Goal: Task Accomplishment & Management: Manage account settings

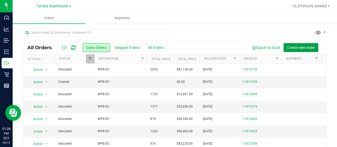
click at [298, 46] on span "Create new order" at bounding box center [301, 48] width 28 height 4
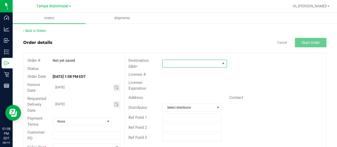
click at [194, 62] on span at bounding box center [191, 63] width 58 height 7
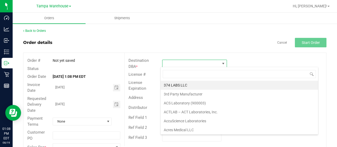
scroll to position [8, 64]
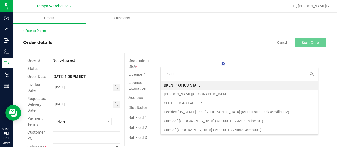
type input "GREEN"
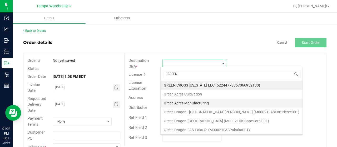
click at [194, 102] on li "Green Acres Manufacturing" at bounding box center [231, 103] width 142 height 9
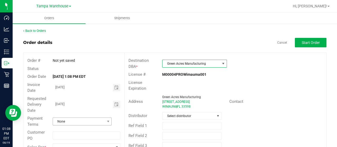
scroll to position [14, 0]
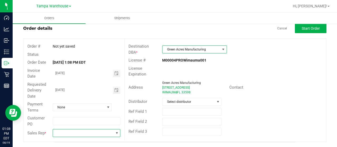
click at [116, 133] on span at bounding box center [117, 133] width 4 height 4
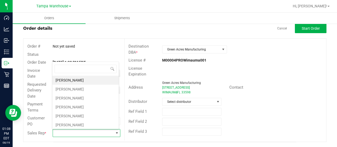
scroll to position [8, 66]
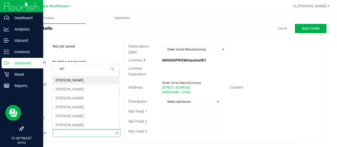
type input "MOR"
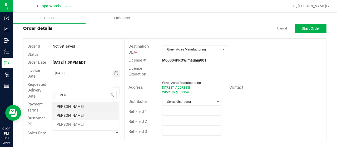
click at [83, 114] on li "[PERSON_NAME]" at bounding box center [85, 115] width 66 height 9
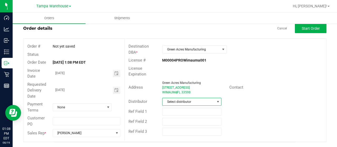
click at [204, 98] on span "Select distributor" at bounding box center [188, 101] width 52 height 7
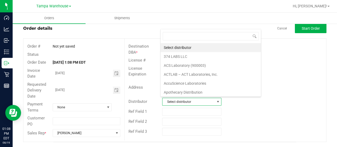
scroll to position [8, 57]
type input "[GEOGRAPHIC_DATA]"
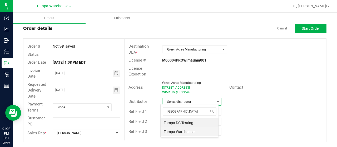
click at [186, 132] on li "Tampa Warehouse" at bounding box center [189, 131] width 58 height 9
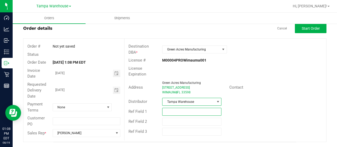
click at [174, 109] on input "text" at bounding box center [191, 112] width 59 height 8
type input "G.A. RAW MATERIALS [DATE]"
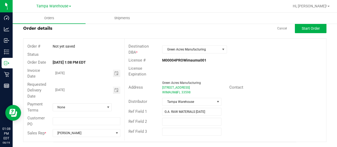
click at [257, 120] on div "Ref Field 2" at bounding box center [225, 122] width 202 height 10
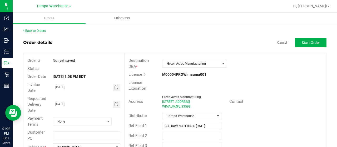
scroll to position [14, 0]
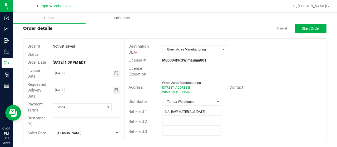
click at [303, 33] on outbound-order-header "Order details Cancel Start Order Order # Not yet saved Status Order Date [DATE]…" at bounding box center [174, 83] width 303 height 118
click at [310, 29] on span "Start Order" at bounding box center [311, 28] width 18 height 4
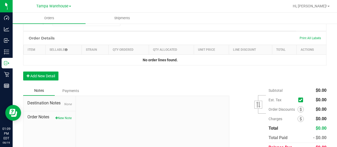
scroll to position [140, 0]
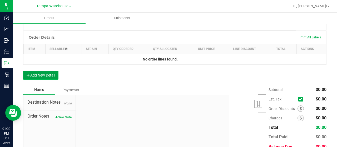
click at [43, 71] on button "Add New Detail" at bounding box center [40, 75] width 35 height 9
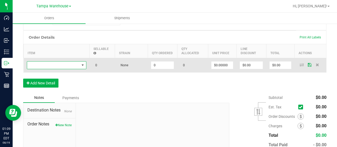
click at [60, 64] on span "NO DATA FOUND" at bounding box center [53, 65] width 52 height 7
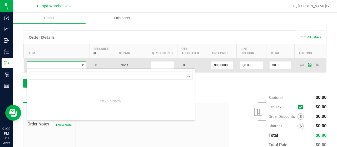
scroll to position [8, 59]
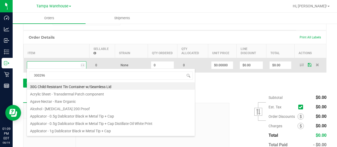
type input "3002968"
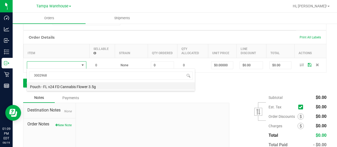
click at [85, 86] on li "Pouch - FL v24 FD Cannabis Flower 3.5g" at bounding box center [111, 85] width 168 height 7
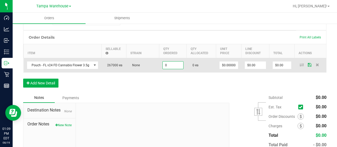
click at [168, 64] on input "0" at bounding box center [173, 65] width 21 height 7
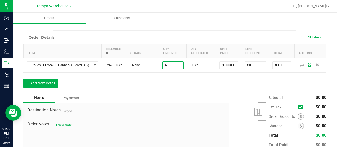
type input "6000 ea"
click at [154, 86] on div "Order Details Print All Labels Item Sellable Strain Qty Ordered Qty Allocated U…" at bounding box center [174, 62] width 303 height 62
click at [55, 81] on button "Add New Detail" at bounding box center [40, 83] width 35 height 9
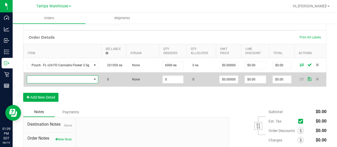
click at [63, 80] on span "NO DATA FOUND" at bounding box center [59, 79] width 64 height 7
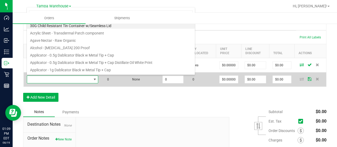
scroll to position [8, 70]
type input "3002627"
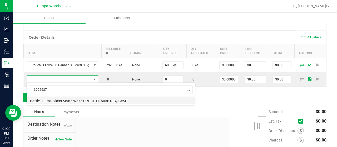
click at [103, 100] on li "Bottle - 30mL Glass Matte White CRP TE H1603018G/LWMT" at bounding box center [111, 100] width 168 height 7
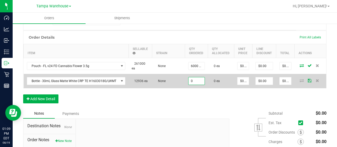
click at [195, 82] on input "0" at bounding box center [196, 80] width 16 height 7
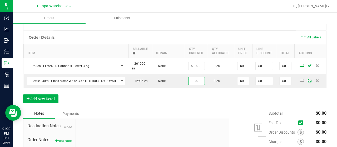
type input "1320 ea"
click at [173, 105] on div "Order Details Print All Labels Item Sellable Strain Qty Ordered Qty Allocated U…" at bounding box center [174, 70] width 303 height 78
click at [46, 98] on button "Add New Detail" at bounding box center [40, 98] width 35 height 9
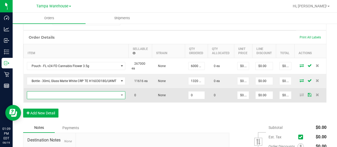
click at [69, 94] on span "NO DATA FOUND" at bounding box center [73, 95] width 92 height 7
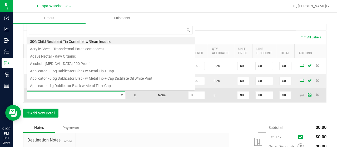
scroll to position [8, 98]
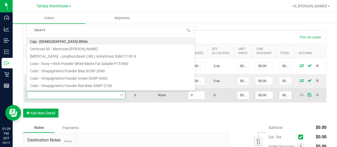
type input "3004193"
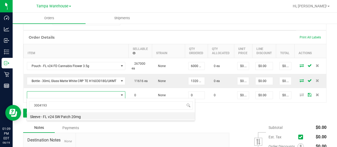
click at [77, 116] on li "Sleeve - FL v24 SW Patch 20mg" at bounding box center [111, 115] width 168 height 7
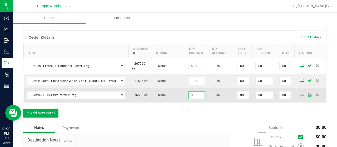
click at [192, 97] on input "0" at bounding box center [196, 95] width 16 height 7
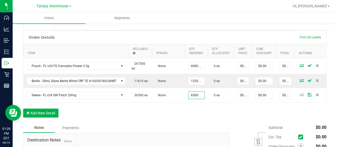
type input "6500 ea"
click at [146, 123] on div "Notes Payments" at bounding box center [124, 128] width 202 height 10
click at [47, 112] on button "Add New Detail" at bounding box center [40, 113] width 35 height 9
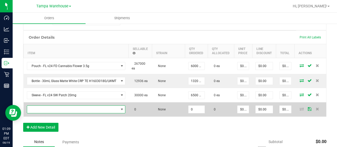
click at [99, 110] on span "NO DATA FOUND" at bounding box center [73, 109] width 92 height 7
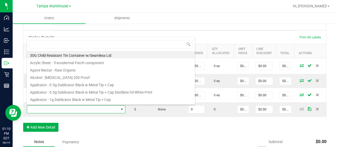
click at [167, 139] on div "Notes Payments" at bounding box center [124, 142] width 202 height 10
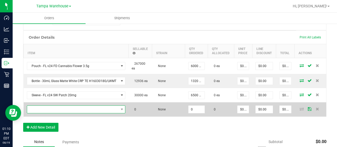
click at [109, 111] on span "NO DATA FOUND" at bounding box center [73, 109] width 92 height 7
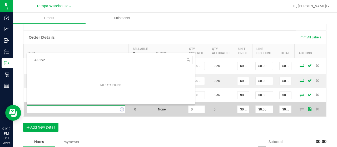
type input "3002928"
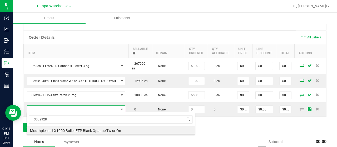
click at [108, 134] on div "3002928 Mouthpiece - LX1000 Bullet ETP Black Opaque Twist-On" at bounding box center [111, 123] width 168 height 23
click at [115, 130] on li "Mouthpiece - LX1000 Bullet ETP Black Opaque Twist-On" at bounding box center [111, 129] width 168 height 7
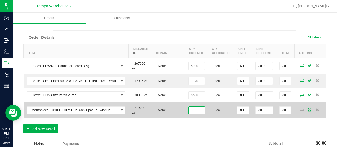
click at [195, 111] on input "0" at bounding box center [196, 110] width 16 height 7
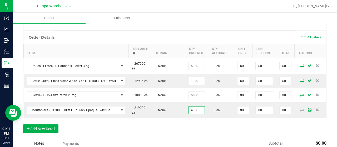
type input "4000 ea"
click at [158, 140] on div "Notes Payments" at bounding box center [124, 144] width 202 height 10
drag, startPoint x: 50, startPoint y: 129, endPoint x: 35, endPoint y: 131, distance: 15.6
click at [35, 131] on button "Add New Detail" at bounding box center [40, 128] width 35 height 9
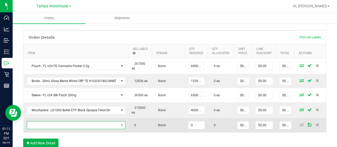
click at [78, 123] on span "NO DATA FOUND" at bounding box center [73, 125] width 92 height 7
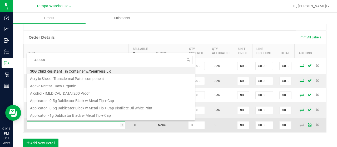
type input "3000050"
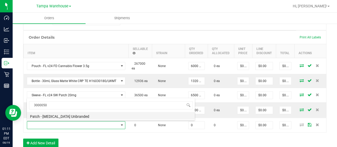
click at [96, 112] on li "Patch - [MEDICAL_DATA] Unbranded" at bounding box center [111, 115] width 168 height 7
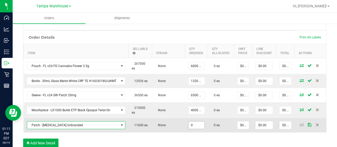
click at [196, 124] on input "0" at bounding box center [196, 125] width 16 height 7
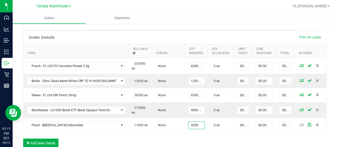
type input "3200 ea"
click at [179, 144] on div "Order Details Print All Labels Item Sellable Strain Qty Ordered Qty Allocated U…" at bounding box center [174, 92] width 303 height 122
click at [53, 140] on button "Add New Detail" at bounding box center [40, 143] width 35 height 9
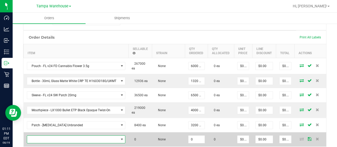
click at [66, 139] on span "NO DATA FOUND" at bounding box center [73, 139] width 92 height 7
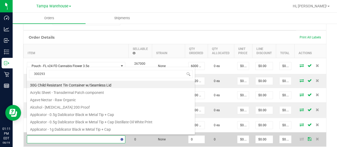
type input "3002933"
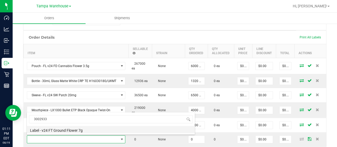
click at [77, 130] on li "Label - v24 FT Ground Flower 7g" at bounding box center [111, 129] width 168 height 7
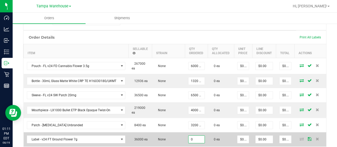
click at [201, 139] on input "0" at bounding box center [196, 139] width 16 height 7
click at [196, 138] on input "0" at bounding box center [196, 139] width 16 height 7
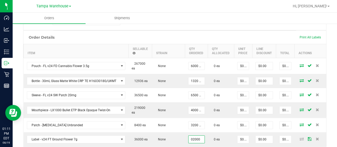
type input "2000 ea"
click at [205, 36] on div "Order Details Print All Labels" at bounding box center [174, 37] width 303 height 13
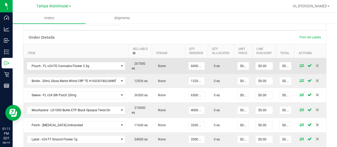
click at [299, 66] on icon at bounding box center [301, 65] width 4 height 3
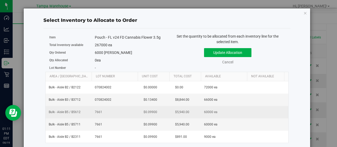
scroll to position [0, 58]
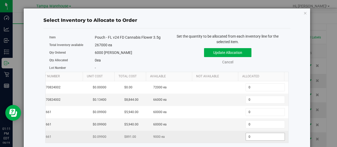
click at [247, 137] on span "0 0" at bounding box center [264, 137] width 39 height 8
click at [247, 137] on input "0" at bounding box center [265, 136] width 39 height 7
type input "6000"
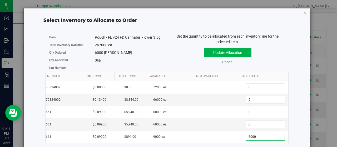
type input "6,000"
click at [138, 46] on div "267000 ea" at bounding box center [129, 45] width 68 height 6
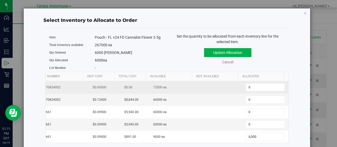
scroll to position [0, 0]
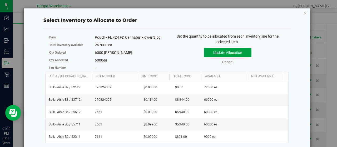
click at [231, 50] on button "Update Allocation" at bounding box center [227, 52] width 47 height 9
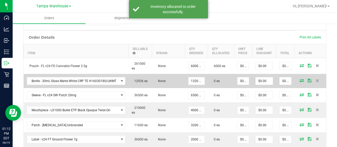
click at [299, 79] on icon at bounding box center [301, 80] width 4 height 3
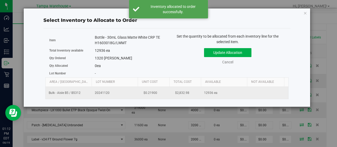
scroll to position [0, 54]
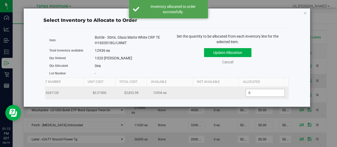
click at [246, 93] on span "0 0" at bounding box center [264, 93] width 39 height 8
click at [246, 93] on input "0" at bounding box center [265, 92] width 39 height 7
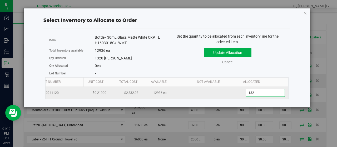
type input "1320"
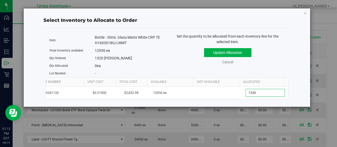
type input "1,320"
click at [159, 54] on div "Qty Ordered 1320 [PERSON_NAME]" at bounding box center [106, 58] width 114 height 8
click at [239, 51] on button "Update Allocation" at bounding box center [227, 52] width 47 height 9
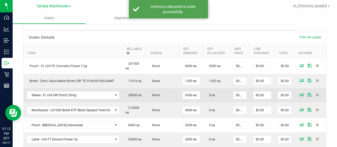
click at [299, 94] on icon at bounding box center [301, 94] width 4 height 3
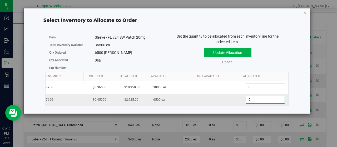
click at [251, 96] on span "0 0" at bounding box center [264, 100] width 39 height 8
click at [251, 96] on input "0" at bounding box center [265, 99] width 39 height 7
type input "6500"
type input "6,500"
click at [158, 54] on div "6500 [PERSON_NAME]" at bounding box center [129, 53] width 68 height 6
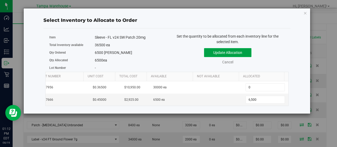
click at [220, 52] on button "Update Allocation" at bounding box center [227, 52] width 47 height 9
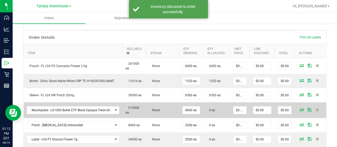
click at [299, 110] on icon at bounding box center [301, 109] width 4 height 3
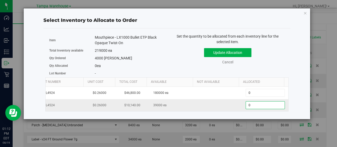
click at [245, 106] on span "0 0" at bounding box center [264, 105] width 39 height 8
click at [246, 106] on input "0" at bounding box center [265, 105] width 39 height 7
type input "2"
type input "4000"
type input "4,000"
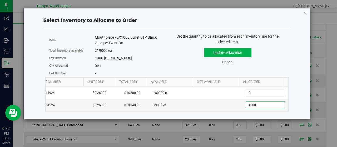
click at [169, 62] on div "Set the quantity to be allocated from each inventory line for the selected item…" at bounding box center [228, 52] width 122 height 36
click at [233, 51] on button "Update Allocation" at bounding box center [227, 52] width 47 height 9
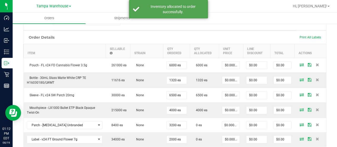
scroll to position [0, 0]
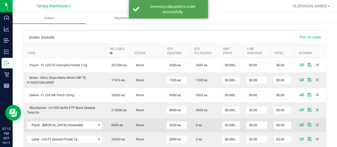
drag, startPoint x: 214, startPoint y: 123, endPoint x: 207, endPoint y: 127, distance: 7.5
click at [207, 127] on td "0 ea" at bounding box center [204, 125] width 29 height 14
click at [299, 125] on icon at bounding box center [301, 124] width 4 height 3
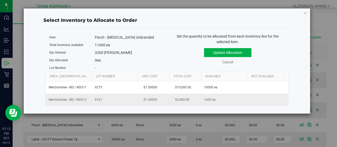
scroll to position [0, 54]
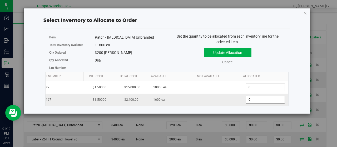
click at [269, 101] on span "0 0" at bounding box center [264, 100] width 39 height 8
click at [269, 101] on input "0" at bounding box center [265, 99] width 39 height 7
type input "1600"
type input "1,600"
click at [177, 63] on div "Update Allocation Cancel" at bounding box center [228, 55] width 114 height 19
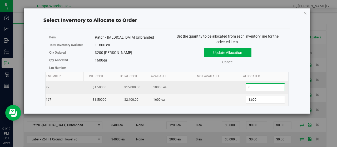
click at [258, 84] on span "0 0" at bounding box center [264, 87] width 39 height 8
click at [258, 84] on input "0" at bounding box center [265, 87] width 39 height 7
type input "1600"
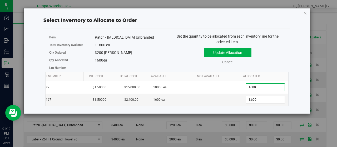
type input "1,600"
click at [184, 57] on div "Update Allocation Cancel" at bounding box center [228, 55] width 114 height 19
click at [228, 52] on button "Update Allocation" at bounding box center [227, 52] width 47 height 9
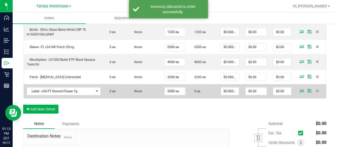
scroll to position [188, 0]
click at [299, 89] on icon at bounding box center [301, 90] width 4 height 3
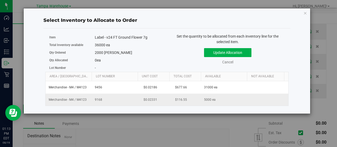
scroll to position [0, 54]
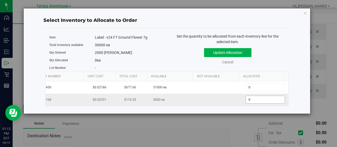
click at [251, 99] on span "0 0" at bounding box center [264, 100] width 39 height 8
click at [251, 99] on input "0" at bounding box center [265, 99] width 39 height 7
type input "2000"
type input "2,000"
click at [183, 57] on div "Update Allocation Cancel" at bounding box center [228, 55] width 114 height 19
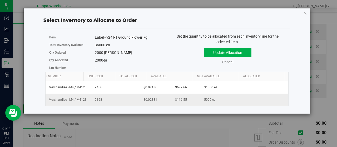
scroll to position [0, 0]
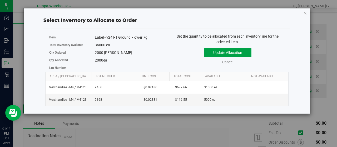
click at [240, 52] on button "Update Allocation" at bounding box center [227, 52] width 47 height 9
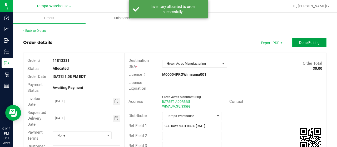
click at [311, 43] on span "Done Editing" at bounding box center [309, 43] width 21 height 4
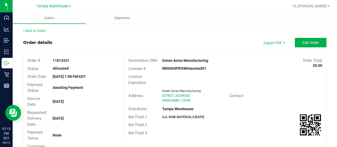
click at [47, 31] on div "Back to Orders" at bounding box center [174, 30] width 303 height 5
click at [40, 31] on link "Back to Orders" at bounding box center [34, 31] width 23 height 4
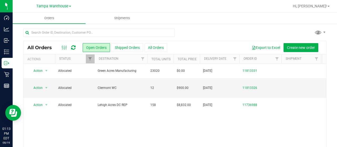
drag, startPoint x: 304, startPoint y: 48, endPoint x: 314, endPoint y: 45, distance: 10.1
click at [314, 45] on div "Create new order" at bounding box center [302, 47] width 39 height 9
click at [305, 46] on span "Create new order" at bounding box center [301, 48] width 28 height 4
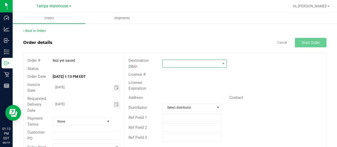
click at [182, 62] on span at bounding box center [191, 63] width 58 height 7
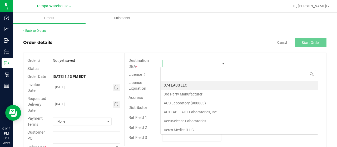
scroll to position [8, 64]
type input "GREE"
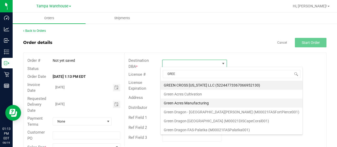
click at [203, 103] on li "Green Acres Manufacturing" at bounding box center [231, 103] width 142 height 9
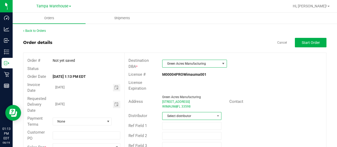
click at [182, 115] on span "Select distributor" at bounding box center [188, 115] width 52 height 7
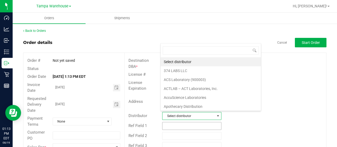
scroll to position [8, 57]
type input "[GEOGRAPHIC_DATA]"
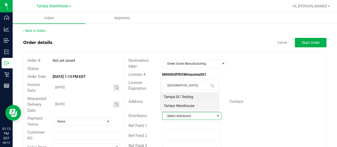
click at [187, 106] on li "Tampa Warehouse" at bounding box center [189, 105] width 58 height 9
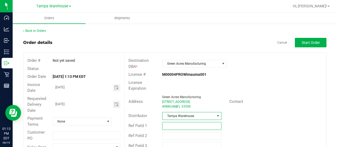
click at [202, 123] on input "text" at bounding box center [191, 126] width 59 height 8
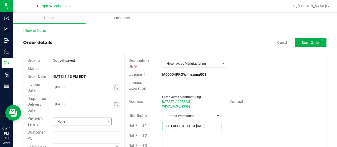
scroll to position [14, 0]
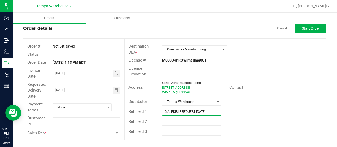
type input "G.A. EDIBLE REQUEST [DATE]"
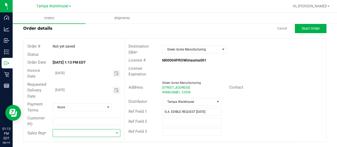
click at [111, 131] on span at bounding box center [83, 132] width 61 height 7
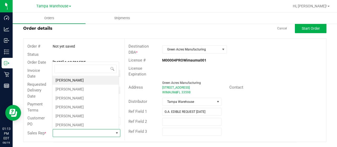
scroll to position [8, 66]
type input "MOR"
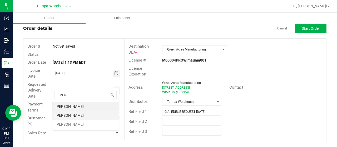
click at [72, 116] on li "[PERSON_NAME]" at bounding box center [85, 115] width 66 height 9
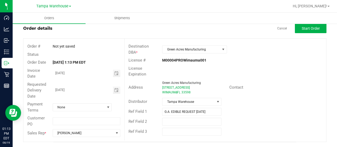
click at [261, 84] on div "Contact" at bounding box center [275, 87] width 101 height 8
click at [313, 32] on button "Start Order" at bounding box center [311, 28] width 32 height 9
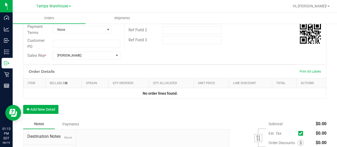
scroll to position [110, 0]
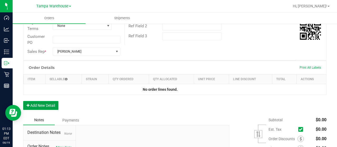
click at [41, 103] on button "Add New Detail" at bounding box center [40, 105] width 35 height 9
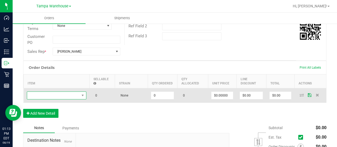
click at [65, 97] on span "NO DATA FOUND" at bounding box center [53, 95] width 52 height 7
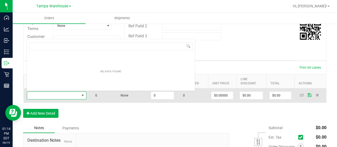
scroll to position [8, 59]
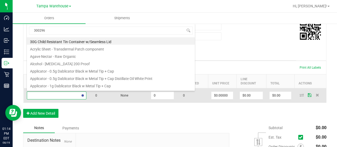
type input "3002960"
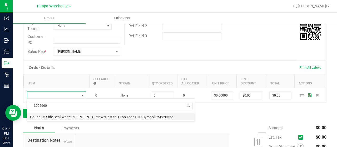
click at [109, 119] on li "Pouch - 3 Side Seal White PET-PET-PE 3.125W x 7.375H Top Tear THC Symbol PMS203…" at bounding box center [111, 116] width 168 height 7
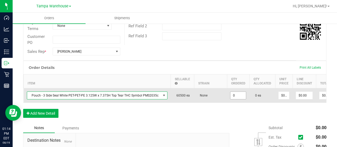
click at [235, 93] on input "0" at bounding box center [238, 95] width 16 height 7
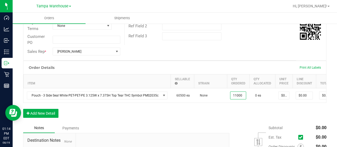
type input "11000 ea"
click at [235, 116] on div "Order Details Print All Labels Item Sellable Strain Qty Ordered Qty Allocated U…" at bounding box center [174, 92] width 303 height 62
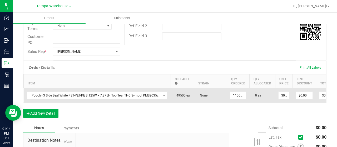
scroll to position [0, 39]
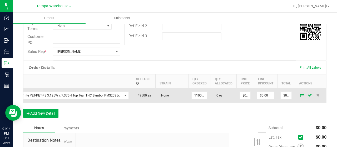
click at [300, 95] on icon at bounding box center [302, 94] width 4 height 3
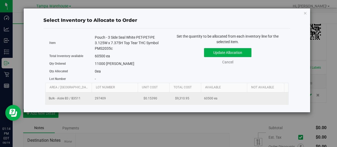
scroll to position [0, 54]
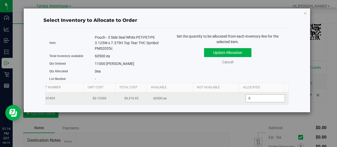
click at [258, 99] on span "0 0" at bounding box center [264, 98] width 39 height 8
type input "11000"
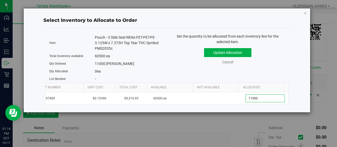
type input "11,000"
click at [149, 61] on div "11000 [PERSON_NAME]" at bounding box center [129, 64] width 68 height 6
click at [238, 51] on button "Update Allocation" at bounding box center [227, 52] width 47 height 9
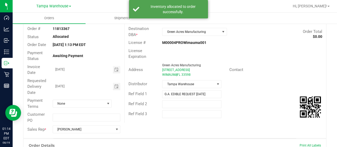
scroll to position [0, 0]
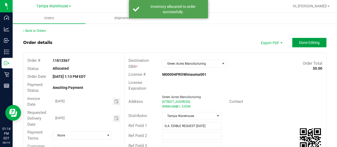
click at [313, 41] on span "Done Editing" at bounding box center [309, 43] width 21 height 4
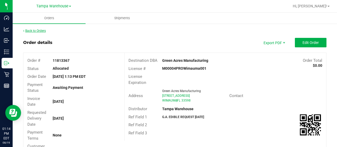
click at [31, 32] on link "Back to Orders" at bounding box center [34, 31] width 23 height 4
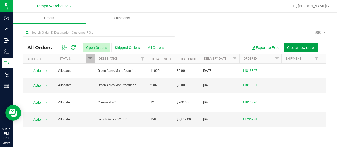
click at [298, 47] on span "Create new order" at bounding box center [301, 48] width 28 height 4
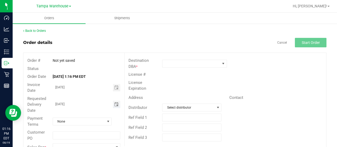
click at [114, 106] on span "Toggle calendar" at bounding box center [116, 104] width 4 height 4
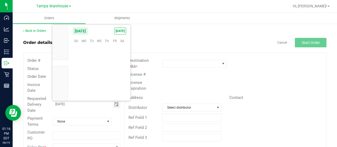
scroll to position [85271, 0]
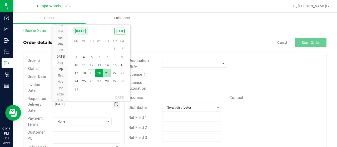
click at [107, 73] on span "21" at bounding box center [107, 73] width 8 height 8
type input "[DATE]"
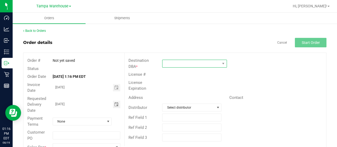
click at [183, 63] on span at bounding box center [191, 63] width 58 height 7
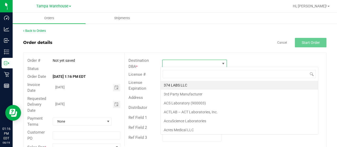
scroll to position [8, 64]
type input "DELTONA"
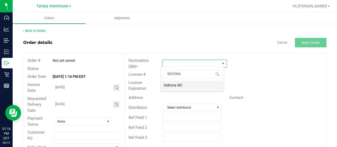
click at [202, 85] on li "Deltona WC" at bounding box center [191, 85] width 63 height 9
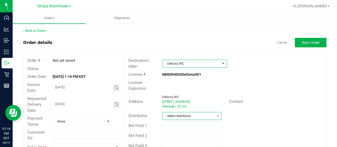
click at [208, 113] on span "Select distributor" at bounding box center [188, 115] width 52 height 7
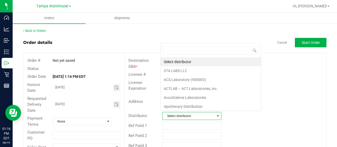
scroll to position [8, 57]
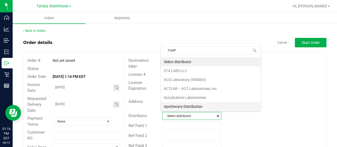
type input "[GEOGRAPHIC_DATA]"
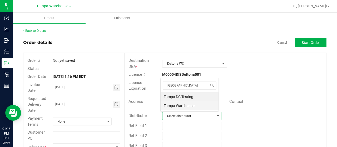
click at [176, 103] on li "Tampa Warehouse" at bounding box center [189, 105] width 58 height 9
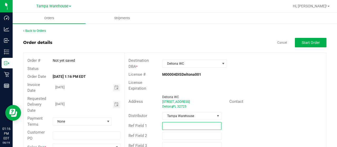
click at [182, 125] on input "text" at bounding box center [191, 126] width 59 height 8
type input "SMALL BAGS [DATE]"
click at [283, 111] on div "Distributor Tampa Warehouse" at bounding box center [225, 116] width 202 height 10
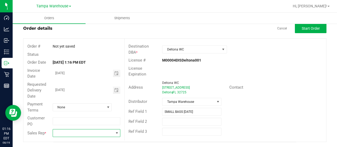
click at [115, 130] on span at bounding box center [116, 132] width 7 height 7
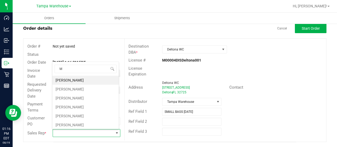
scroll to position [8, 66]
type input "MOR"
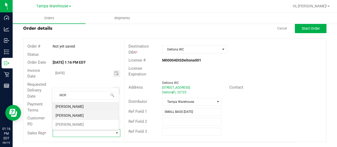
click at [71, 116] on li "[PERSON_NAME]" at bounding box center [85, 115] width 66 height 9
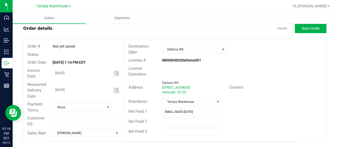
click at [315, 80] on div "Address [GEOGRAPHIC_DATA][STREET_ADDRESS] Contact" at bounding box center [225, 87] width 202 height 18
click at [310, 30] on span "Start Order" at bounding box center [311, 28] width 18 height 4
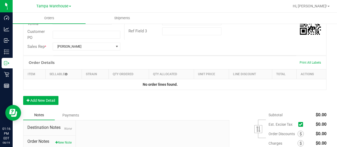
scroll to position [116, 0]
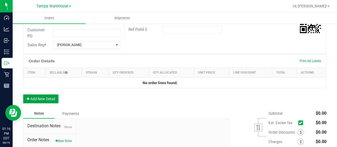
click at [48, 96] on button "Add New Detail" at bounding box center [40, 98] width 35 height 9
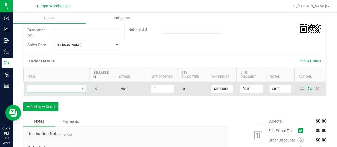
click at [64, 91] on span "NO DATA FOUND" at bounding box center [53, 88] width 52 height 7
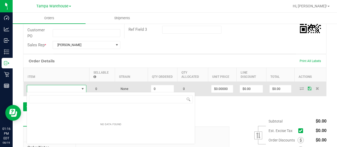
scroll to position [8, 59]
type input "SBAG"
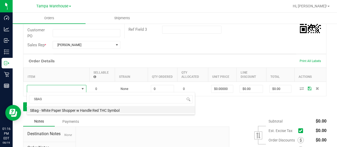
click at [109, 113] on li "SBag - White Paper Shopper w Handle Red THC Symbol" at bounding box center [111, 109] width 168 height 7
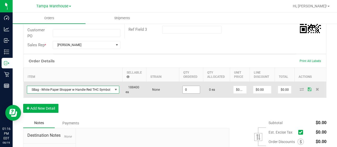
click at [185, 90] on input "0" at bounding box center [191, 89] width 17 height 7
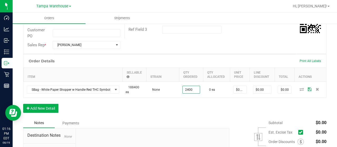
type input "2400 ea"
click at [187, 103] on div "Order Details Print All Labels Item Sellable Strain Qty Ordered Qty Allocated U…" at bounding box center [174, 86] width 303 height 64
click at [195, 107] on div "Order Details Print All Labels Item Sellable Strain Qty Ordered Qty Allocated U…" at bounding box center [174, 86] width 303 height 64
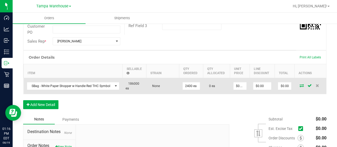
scroll to position [122, 0]
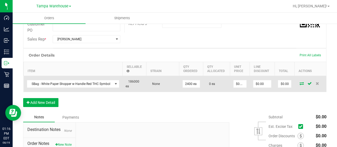
click at [299, 84] on icon at bounding box center [301, 83] width 4 height 3
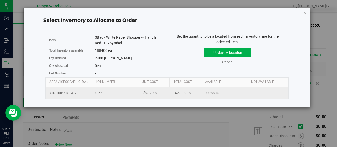
scroll to position [0, 54]
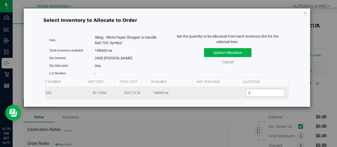
click at [247, 92] on span "0 0" at bounding box center [264, 93] width 39 height 8
click at [247, 92] on input "0" at bounding box center [265, 92] width 39 height 7
type input "2400"
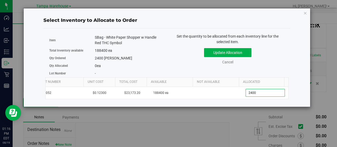
type input "2,400"
click at [147, 48] on div "188400 ea" at bounding box center [129, 51] width 68 height 6
click at [229, 52] on button "Update Allocation" at bounding box center [227, 52] width 47 height 9
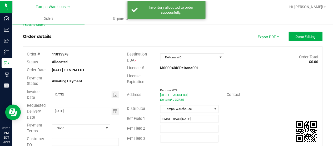
scroll to position [0, 0]
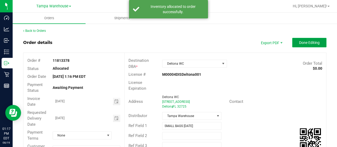
click at [305, 42] on span "Done Editing" at bounding box center [309, 43] width 21 height 4
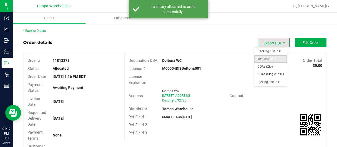
click at [270, 58] on span "Invoice PDF" at bounding box center [270, 59] width 33 height 8
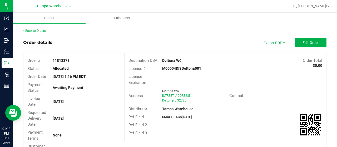
click at [38, 31] on link "Back to Orders" at bounding box center [34, 31] width 23 height 4
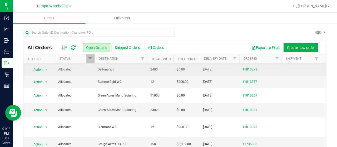
click at [148, 71] on td "2400" at bounding box center [160, 70] width 26 height 12
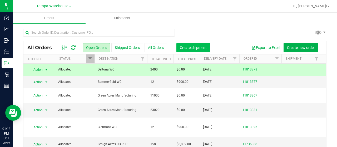
click at [196, 48] on span "Create shipment" at bounding box center [193, 48] width 27 height 4
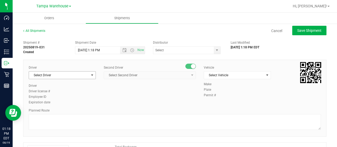
click at [79, 73] on span "Select Driver" at bounding box center [59, 75] width 60 height 7
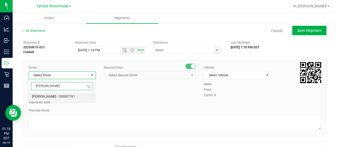
click at [70, 95] on span "[PERSON_NAME] - 100007761" at bounding box center [53, 96] width 43 height 7
type input "[PERSON_NAME]"
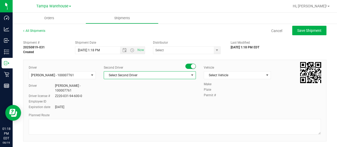
click at [135, 75] on span "Select Second Driver" at bounding box center [146, 75] width 85 height 7
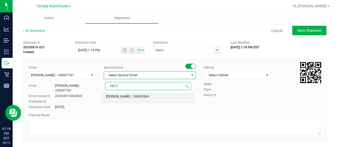
type input "HECTO"
click at [128, 97] on span "[PERSON_NAME] - 100003569" at bounding box center [127, 96] width 43 height 7
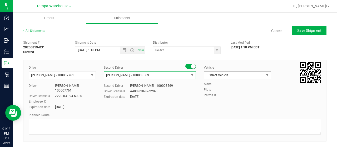
click at [234, 76] on span "Select Vehicle" at bounding box center [234, 75] width 60 height 7
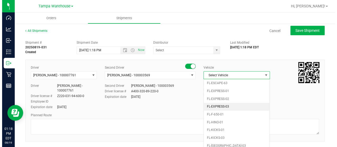
scroll to position [111, 0]
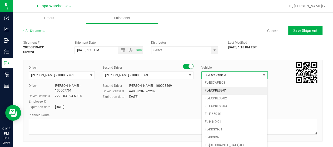
click at [223, 89] on li "FL-EXPRESS-01" at bounding box center [235, 91] width 66 height 8
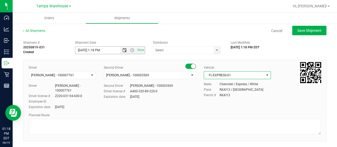
click at [122, 49] on span "Open the date view" at bounding box center [124, 50] width 4 height 4
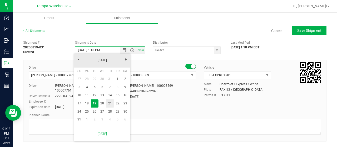
click at [111, 104] on link "21" at bounding box center [110, 103] width 8 height 8
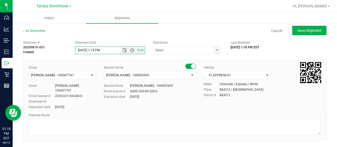
click at [130, 50] on span "Open the time view" at bounding box center [132, 50] width 4 height 4
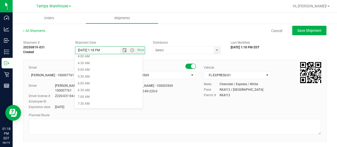
scroll to position [57, 0]
click at [85, 91] on li "6:30 AM" at bounding box center [108, 90] width 68 height 7
type input "[DATE] 6:30 AM"
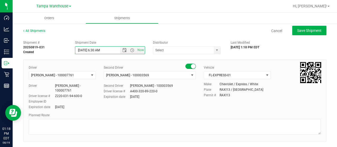
click at [214, 42] on div "Distributor" at bounding box center [188, 42] width 70 height 5
click at [215, 48] on span "select" at bounding box center [217, 50] width 4 height 4
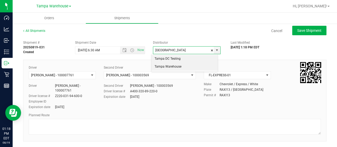
click at [169, 65] on li "Tampa Warehouse" at bounding box center [184, 67] width 66 height 8
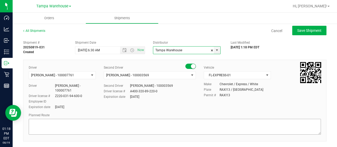
type input "Tampa Warehouse"
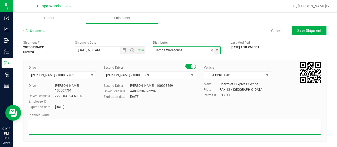
click at [120, 129] on textarea at bounding box center [175, 127] width 292 height 16
drag, startPoint x: 77, startPoint y: 122, endPoint x: 51, endPoint y: 124, distance: 26.4
click at [51, 124] on textarea at bounding box center [175, 127] width 292 height 16
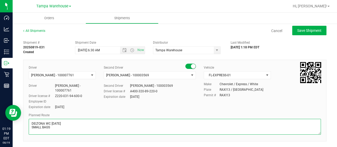
click at [79, 129] on textarea at bounding box center [175, 127] width 292 height 16
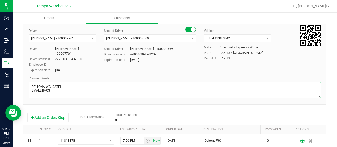
scroll to position [43, 0]
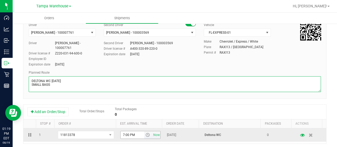
click at [145, 137] on span "select" at bounding box center [147, 135] width 4 height 4
type textarea "DELTONA WC [DATE] SMALL BAGS"
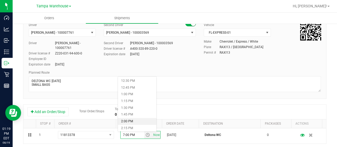
scroll to position [338, 0]
click at [128, 108] on li "1:30 PM" at bounding box center [137, 108] width 38 height 7
click at [256, 114] on div "Add an Order/Stop Total Order/Stops Total Packages 0" at bounding box center [174, 111] width 295 height 9
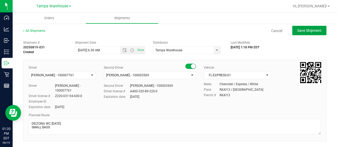
click at [305, 29] on span "Save Shipment" at bounding box center [309, 30] width 24 height 4
type input "[DATE] 10:30 AM"
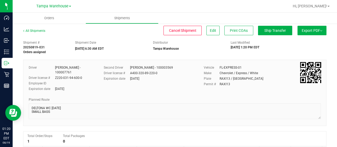
click at [305, 29] on button "Export PDF" at bounding box center [311, 30] width 29 height 9
click at [303, 48] on span "Manifest by Lot" at bounding box center [298, 50] width 22 height 4
click at [265, 34] on button "Ship Transfer" at bounding box center [275, 30] width 34 height 9
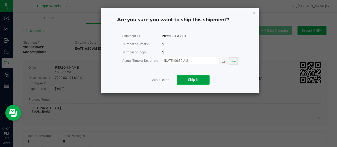
click at [198, 79] on button "Ship it" at bounding box center [193, 79] width 33 height 9
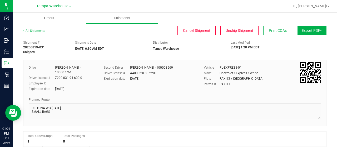
click at [53, 21] on uib-tab-heading "Orders" at bounding box center [49, 18] width 73 height 11
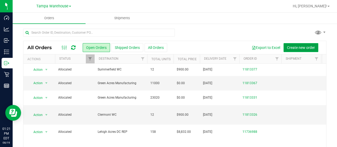
click at [303, 47] on span "Create new order" at bounding box center [301, 48] width 28 height 4
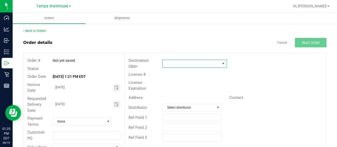
click at [199, 60] on span at bounding box center [191, 63] width 58 height 7
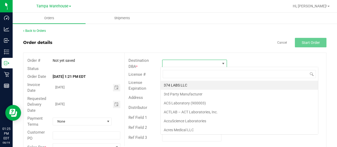
scroll to position [8, 64]
type input "BROOK"
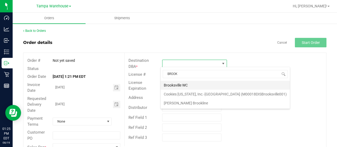
click at [189, 84] on li "Brooksville WC" at bounding box center [224, 85] width 129 height 9
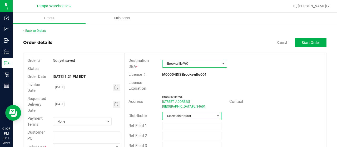
click at [207, 113] on span "Select distributor" at bounding box center [188, 115] width 52 height 7
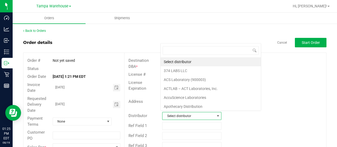
scroll to position [8, 57]
type input "[GEOGRAPHIC_DATA]"
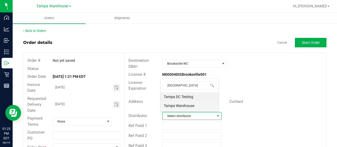
click at [182, 102] on li "Tampa Warehouse" at bounding box center [189, 105] width 58 height 9
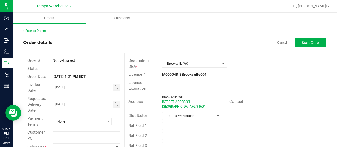
click at [199, 119] on div "Distributor Tampa Warehouse" at bounding box center [225, 116] width 202 height 10
click at [202, 122] on input "text" at bounding box center [191, 126] width 59 height 8
type input "G"
type input "SMALL BAGS [DATE]"
click at [251, 99] on div "Contact" at bounding box center [242, 102] width 34 height 6
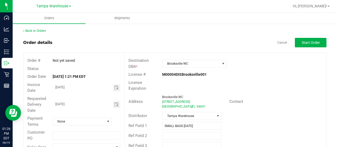
scroll to position [14, 0]
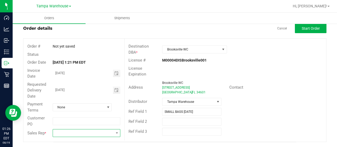
click at [93, 136] on span at bounding box center [83, 132] width 61 height 7
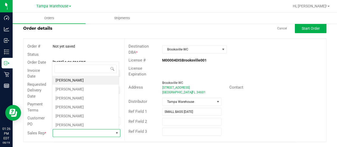
scroll to position [8, 66]
type input "MOR"
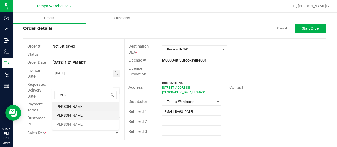
click at [74, 117] on li "[PERSON_NAME]" at bounding box center [85, 115] width 66 height 9
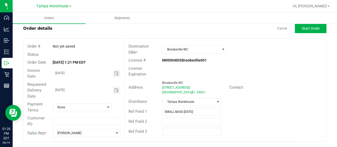
click at [287, 71] on div "License Expiration" at bounding box center [225, 71] width 202 height 14
click at [311, 30] on span "Start Order" at bounding box center [311, 28] width 18 height 4
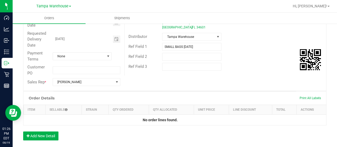
scroll to position [79, 0]
click at [50, 135] on button "Add New Detail" at bounding box center [40, 135] width 35 height 9
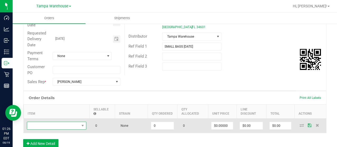
click at [76, 126] on span "NO DATA FOUND" at bounding box center [53, 125] width 52 height 7
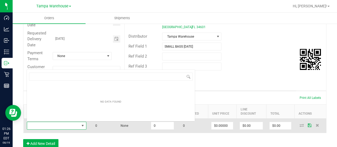
scroll to position [8, 59]
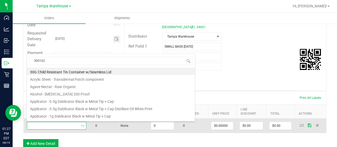
type input "3001626"
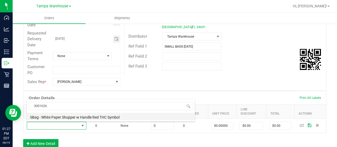
click at [113, 116] on li "SBag - White Paper Shopper w Handle Red THC Symbol" at bounding box center [111, 116] width 168 height 7
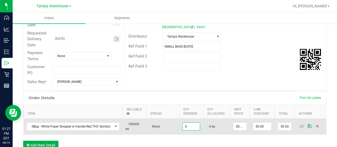
click at [188, 124] on input "0" at bounding box center [191, 126] width 17 height 7
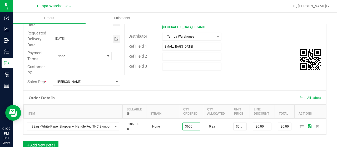
type input "3600 ea"
click at [169, 95] on div "Order Details Print All Labels" at bounding box center [174, 97] width 303 height 13
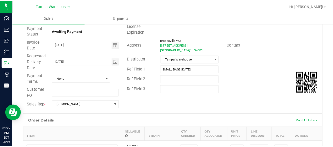
scroll to position [50, 0]
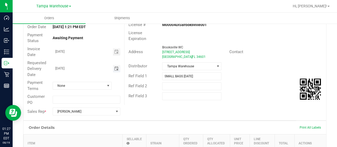
click at [114, 70] on span "Toggle calendar" at bounding box center [116, 69] width 4 height 4
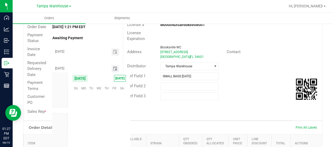
scroll to position [85271, 0]
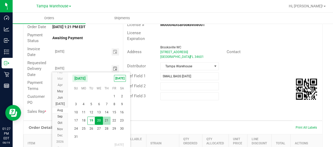
click at [106, 120] on span "21" at bounding box center [107, 121] width 8 height 8
type input "[DATE]"
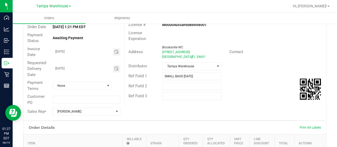
click at [236, 94] on div "Ref Field 3" at bounding box center [225, 96] width 202 height 10
click at [117, 68] on span "Toggle calendar" at bounding box center [117, 68] width 8 height 7
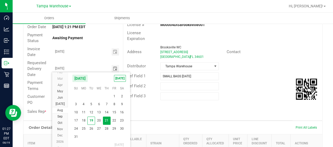
click at [107, 122] on span "21" at bounding box center [107, 121] width 8 height 8
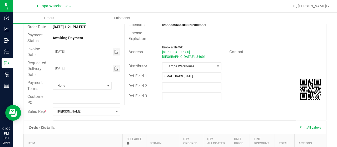
click at [221, 109] on div "Order # 11813436 Status Created Order Date [DATE] 1:21 PM EDT Payment Status Aw…" at bounding box center [174, 61] width 303 height 117
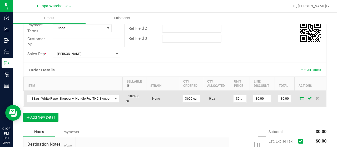
scroll to position [108, 0]
click at [299, 96] on icon at bounding box center [301, 97] width 4 height 3
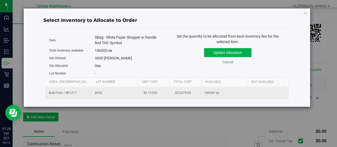
scroll to position [0, 54]
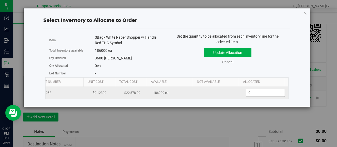
click at [257, 89] on span "0 0" at bounding box center [264, 93] width 39 height 8
click at [257, 89] on input "0" at bounding box center [265, 92] width 39 height 7
type input "3600"
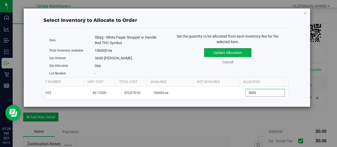
type input "3,600"
click at [164, 61] on div "Item SBag - White Paper Shopper w Handle Red THC Symbol Total Inventory availab…" at bounding box center [106, 56] width 122 height 44
click at [224, 54] on button "Update Allocation" at bounding box center [227, 52] width 47 height 9
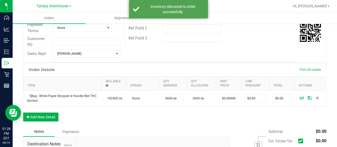
scroll to position [0, 0]
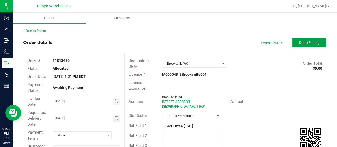
click at [302, 42] on span "Done Editing" at bounding box center [309, 43] width 21 height 4
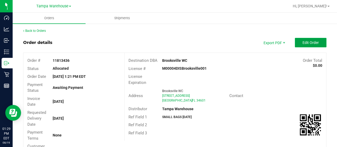
click at [307, 42] on span "Edit Order" at bounding box center [310, 43] width 16 height 4
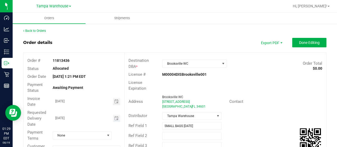
click at [118, 118] on span "Toggle calendar" at bounding box center [117, 118] width 8 height 7
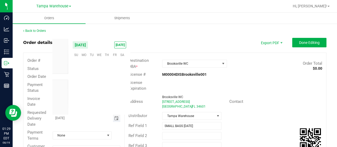
scroll to position [85271, 0]
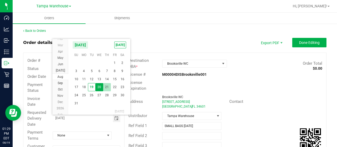
click at [106, 86] on span "21" at bounding box center [107, 87] width 8 height 8
type input "[DATE]"
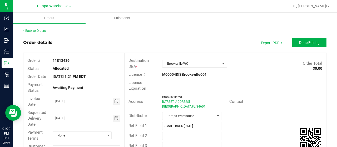
click at [235, 42] on div "Order details Export PDF Done Editing" at bounding box center [174, 42] width 303 height 9
click at [314, 43] on span "Done Editing" at bounding box center [309, 43] width 21 height 4
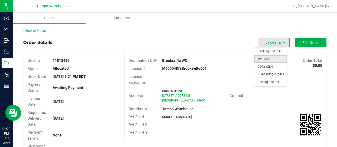
click at [273, 61] on span "Invoice PDF" at bounding box center [270, 59] width 33 height 8
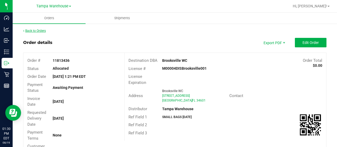
click at [32, 30] on link "Back to Orders" at bounding box center [34, 31] width 23 height 4
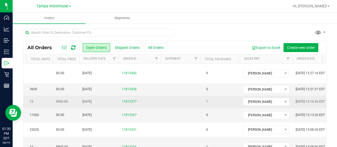
scroll to position [0, 121]
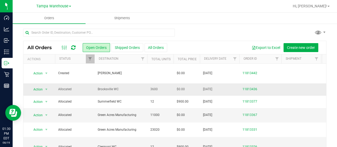
click at [109, 87] on span "Brooksville WC" at bounding box center [121, 89] width 46 height 5
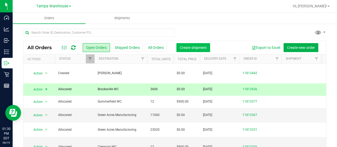
click at [198, 48] on span "Create shipment" at bounding box center [193, 48] width 27 height 4
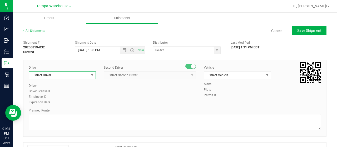
click at [59, 72] on span "Select Driver" at bounding box center [59, 75] width 60 height 7
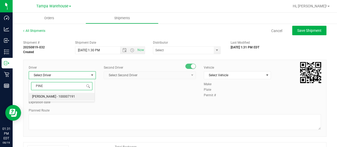
click at [63, 97] on span "[PERSON_NAME] - 100007191" at bounding box center [53, 96] width 43 height 7
type input "PINE"
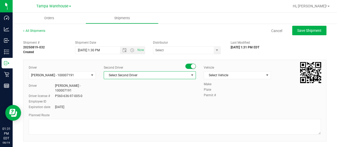
click at [136, 78] on span "Select Second Driver" at bounding box center [146, 75] width 85 height 7
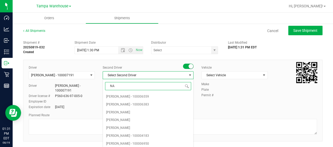
type input "NAT"
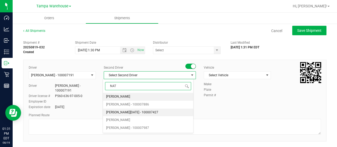
click at [129, 109] on span "[PERSON_NAME][DATE] - 100007427" at bounding box center [132, 112] width 52 height 7
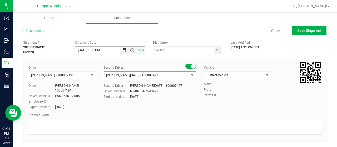
click at [123, 48] on span "Open the date view" at bounding box center [124, 50] width 4 height 4
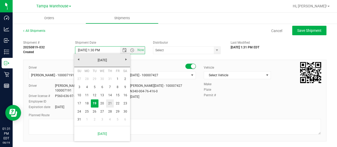
click at [108, 102] on link "21" at bounding box center [110, 103] width 8 height 8
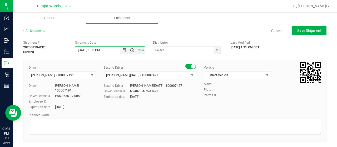
click at [130, 51] on span "Open the time view" at bounding box center [132, 50] width 4 height 4
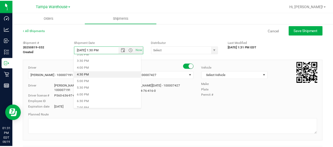
scroll to position [208, 0]
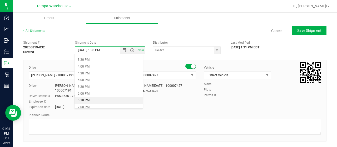
click at [87, 101] on li "6:30 PM" at bounding box center [108, 100] width 68 height 7
type input "[DATE] 6:30 PM"
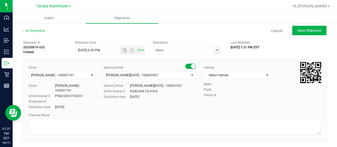
click at [218, 51] on div "374 LABS LLC AccuScience Laboratories ACS Laboratory (900003) ACTLAB – ACT Labo…" at bounding box center [188, 50] width 70 height 8
click at [215, 50] on span "select" at bounding box center [217, 50] width 4 height 4
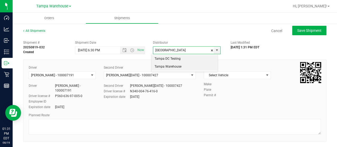
click at [173, 66] on li "Tampa Warehouse" at bounding box center [184, 67] width 66 height 8
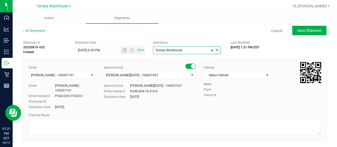
type input "Tampa Warehouse"
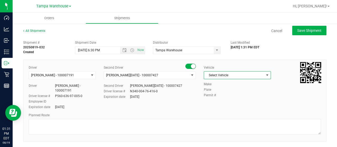
click at [260, 76] on span "Select Vehicle" at bounding box center [234, 75] width 60 height 7
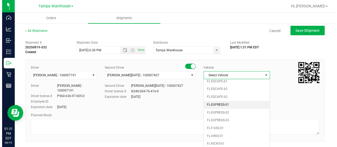
scroll to position [96, 0]
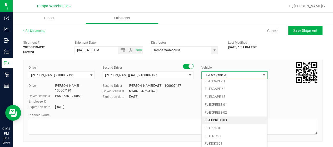
click at [220, 117] on li "FL-EXPRESS-03" at bounding box center [235, 121] width 66 height 8
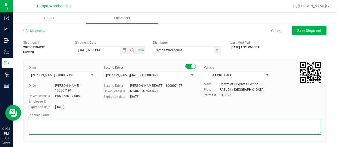
click at [168, 123] on textarea at bounding box center [175, 127] width 292 height 16
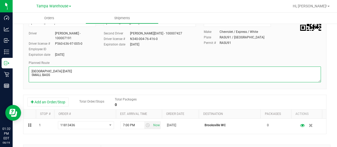
scroll to position [58, 0]
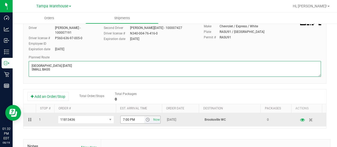
click at [145, 121] on span "select" at bounding box center [147, 120] width 4 height 4
type textarea "[GEOGRAPHIC_DATA] [DATE] SMALL BAGS"
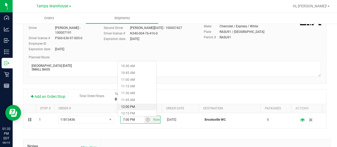
scroll to position [283, 0]
click at [129, 80] on li "11:00 AM" at bounding box center [137, 80] width 38 height 7
click at [203, 80] on div "Driver [PERSON_NAME] - 100007191 Select Driver [PERSON_NAME] - 100007191 Driver…" at bounding box center [174, 43] width 303 height 82
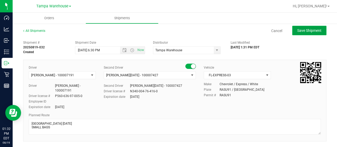
click at [309, 30] on span "Save Shipment" at bounding box center [309, 30] width 24 height 4
type input "[DATE] 10:30 PM"
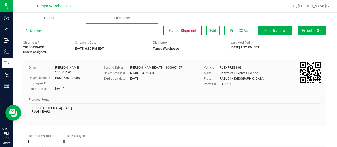
click at [305, 30] on button "Export PDF" at bounding box center [311, 30] width 29 height 9
click at [305, 49] on div "Manifest by Lot" at bounding box center [311, 50] width 48 height 4
click at [273, 32] on span "Ship Transfer" at bounding box center [275, 30] width 22 height 4
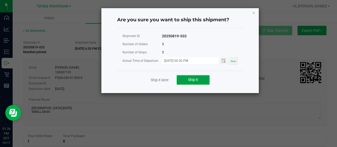
click at [194, 78] on span "Ship it" at bounding box center [193, 80] width 10 height 4
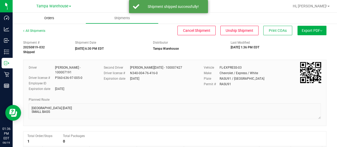
click at [46, 18] on span "Orders" at bounding box center [49, 18] width 24 height 5
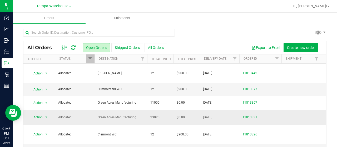
click at [254, 115] on td "11813331" at bounding box center [260, 117] width 42 height 14
click at [251, 115] on link "11813331" at bounding box center [249, 117] width 15 height 5
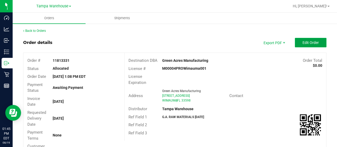
click at [310, 42] on span "Edit Order" at bounding box center [310, 43] width 16 height 4
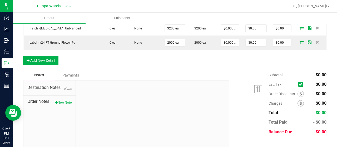
scroll to position [244, 0]
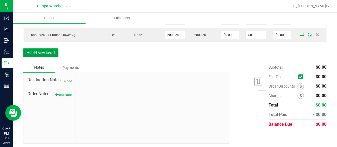
click at [41, 51] on button "Add New Detail" at bounding box center [40, 52] width 35 height 9
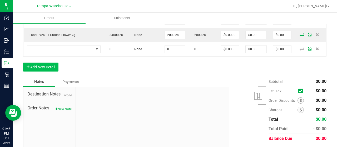
click at [41, 51] on td at bounding box center [64, 49] width 80 height 14
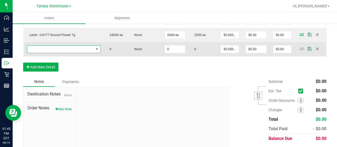
click at [51, 48] on span "NO DATA FOUND" at bounding box center [60, 49] width 67 height 7
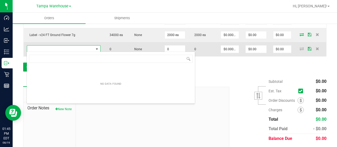
scroll to position [8, 73]
type input "3004470"
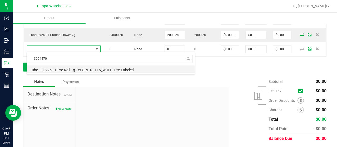
click at [99, 69] on li "Tube - FL v25 FT Pre-Roll 1g 1ct GRP18.116_WHITE Pre-Labeled" at bounding box center [111, 69] width 168 height 7
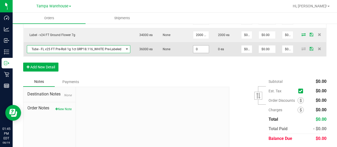
click at [198, 48] on input "0" at bounding box center [201, 49] width 16 height 7
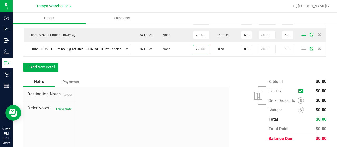
type input "27000 ea"
click at [204, 65] on div "Order Details Print All Labels Item Sellable Strain Qty Ordered Qty Allocated U…" at bounding box center [174, 1] width 303 height 151
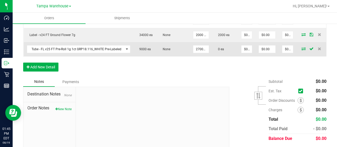
click at [302, 48] on icon at bounding box center [303, 48] width 4 height 3
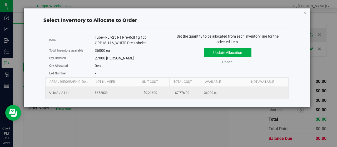
scroll to position [0, 54]
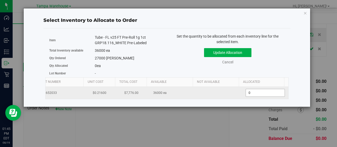
click at [249, 93] on span "0 0" at bounding box center [264, 93] width 39 height 8
click at [249, 93] on input "0" at bounding box center [265, 92] width 39 height 7
type input "27000"
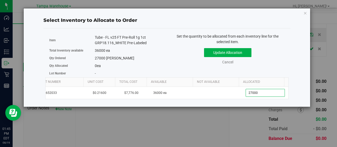
type input "27,000"
click at [190, 68] on div "Set the quantity to be allocated from each inventory line for the selected item…" at bounding box center [228, 52] width 122 height 36
click at [225, 53] on button "Update Allocation" at bounding box center [227, 52] width 47 height 9
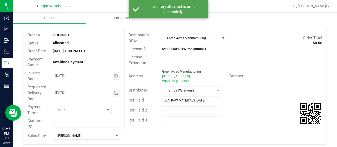
scroll to position [0, 0]
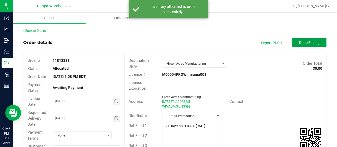
click at [299, 41] on span "Done Editing" at bounding box center [309, 43] width 21 height 4
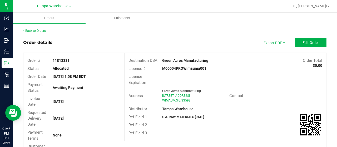
click at [38, 31] on link "Back to Orders" at bounding box center [34, 31] width 23 height 4
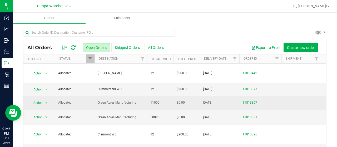
click at [127, 100] on span "Green Acres Manufacturing" at bounding box center [121, 102] width 46 height 5
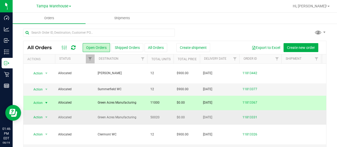
click at [128, 115] on span "Green Acres Manufacturing" at bounding box center [121, 117] width 46 height 5
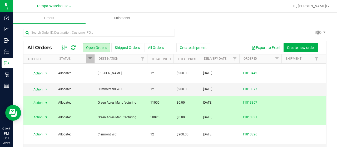
click at [203, 41] on div "All Orders Open Orders Shipped Orders All Orders Create shipment Export to Exce…" at bounding box center [174, 47] width 303 height 13
click at [194, 46] on span "Create shipment" at bounding box center [193, 48] width 27 height 4
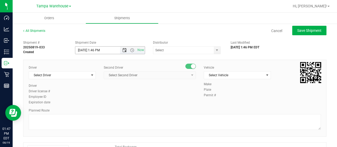
click at [122, 51] on span "Open the date view" at bounding box center [124, 50] width 4 height 4
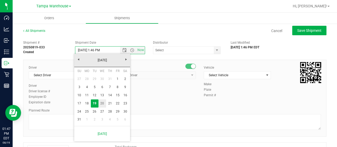
click at [102, 105] on link "20" at bounding box center [102, 103] width 8 height 8
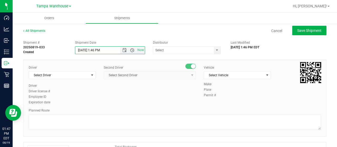
click at [130, 51] on span "Open the time view" at bounding box center [132, 50] width 4 height 4
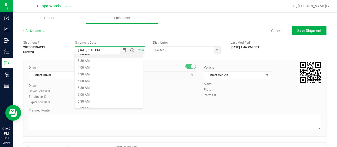
scroll to position [49, 0]
click at [92, 97] on li "6:30 AM" at bounding box center [108, 97] width 68 height 7
type input "[DATE] 6:30 AM"
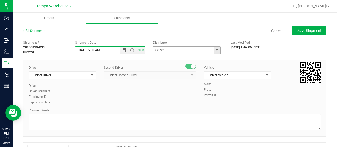
click at [215, 51] on span "select" at bounding box center [217, 50] width 4 height 4
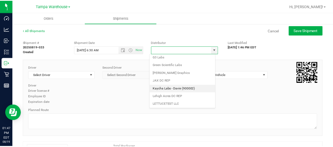
scroll to position [0, 0]
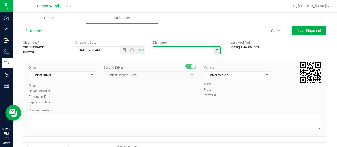
click at [217, 48] on span "select" at bounding box center [217, 50] width 7 height 7
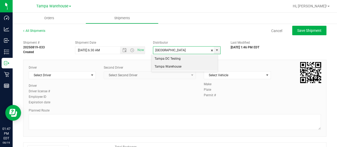
click at [179, 68] on li "Tampa Warehouse" at bounding box center [184, 67] width 66 height 8
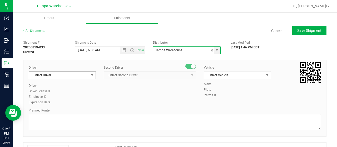
type input "Tampa Warehouse"
click at [89, 72] on span "select" at bounding box center [92, 75] width 7 height 7
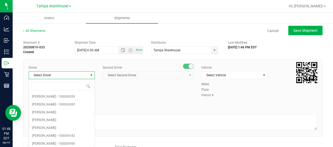
click at [82, 77] on span "Select Driver" at bounding box center [58, 75] width 59 height 7
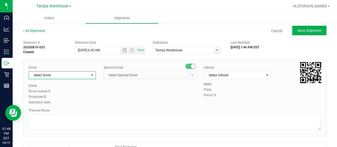
click at [55, 75] on span "Select Driver" at bounding box center [59, 75] width 60 height 7
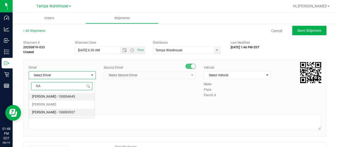
click at [47, 113] on span "[PERSON_NAME] - 100003927" at bounding box center [53, 112] width 43 height 7
type input "ISA"
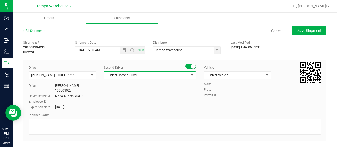
click at [140, 77] on span "Select Second Driver" at bounding box center [146, 75] width 85 height 7
click at [164, 70] on div "Second Driver" at bounding box center [150, 67] width 92 height 5
click at [165, 74] on span "Select Second Driver" at bounding box center [146, 75] width 85 height 7
click at [186, 74] on span "Select Second Driver" at bounding box center [146, 75] width 85 height 7
click at [165, 76] on span "Select Second Driver" at bounding box center [146, 75] width 85 height 7
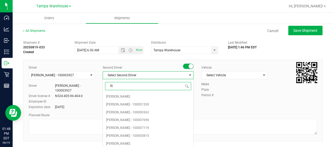
type input "R"
type input "YOUNG"
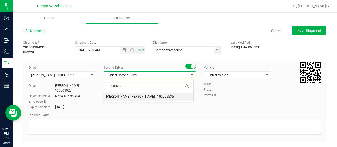
click at [137, 99] on span "[PERSON_NAME] [PERSON_NAME] - 100005535" at bounding box center [140, 96] width 68 height 7
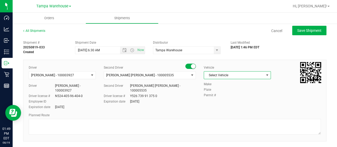
click at [226, 73] on span "Select Vehicle" at bounding box center [234, 75] width 60 height 7
click at [248, 74] on span "Select Vehicle" at bounding box center [234, 75] width 60 height 7
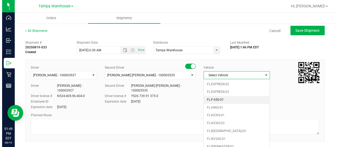
scroll to position [125, 0]
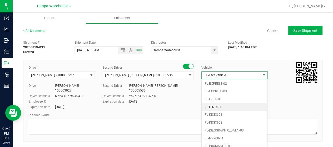
click at [219, 105] on li "FL-HINO-01" at bounding box center [235, 107] width 66 height 8
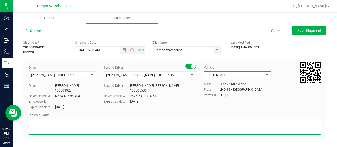
click at [204, 124] on textarea at bounding box center [175, 127] width 292 height 16
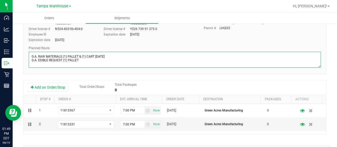
scroll to position [78, 0]
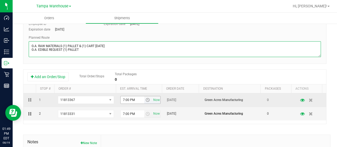
click at [145, 100] on span "select" at bounding box center [147, 100] width 4 height 4
type textarea "G.A. RAW MATERIALS (1) PALLET & (1) CART [DATE] G.A. EDIBLE REQUEST (1) PALLET"
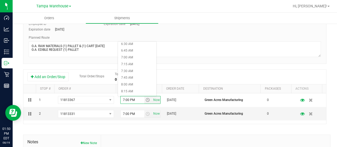
scroll to position [177, 0]
click at [133, 57] on li "7:00 AM" at bounding box center [137, 58] width 38 height 7
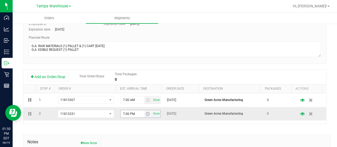
click at [145, 114] on span "select" at bounding box center [147, 114] width 4 height 4
click at [135, 88] on li "7:00 AM" at bounding box center [137, 88] width 38 height 7
click at [168, 74] on div "Add an Order/Stop Total Order/Stops Total Packages 0" at bounding box center [174, 76] width 295 height 9
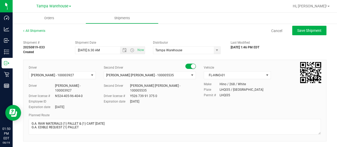
click at [309, 37] on div "All Shipments Cancel Save Shipment" at bounding box center [174, 32] width 303 height 9
click at [310, 33] on button "Save Shipment" at bounding box center [309, 30] width 34 height 9
type input "[DATE] 10:30 AM"
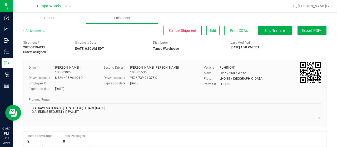
click at [314, 32] on button "Export PDF" at bounding box center [311, 30] width 29 height 9
click at [301, 51] on span "Manifest by Lot" at bounding box center [298, 50] width 22 height 4
click at [210, 32] on span "Edit" at bounding box center [213, 30] width 6 height 4
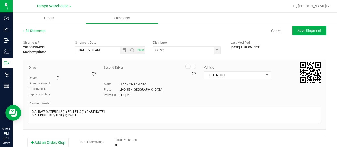
type input "Tampa Warehouse"
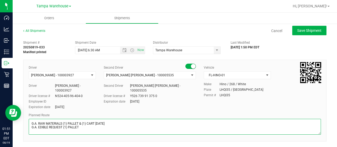
click at [84, 128] on textarea at bounding box center [175, 127] width 292 height 16
type textarea "G.A. RAW MATERIALS (1) PALLET & (1) CART [DATE] G.A. EDIBLE REQUEST (1) CART"
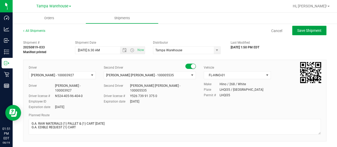
click at [318, 34] on button "Save Shipment" at bounding box center [309, 30] width 34 height 9
type input "[DATE] 10:30 AM"
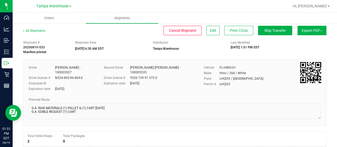
click at [309, 31] on button "Export PDF" at bounding box center [311, 30] width 29 height 9
click at [295, 49] on span "Manifest by Lot" at bounding box center [298, 50] width 22 height 4
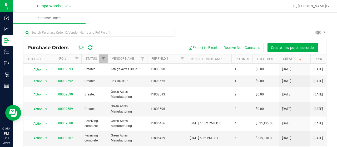
click at [200, 23] on ul "Purchase Orders" at bounding box center [181, 18] width 337 height 11
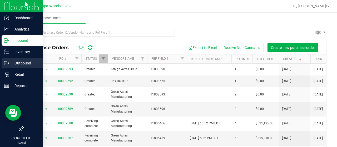
click at [13, 66] on p "Outbound" at bounding box center [25, 63] width 32 height 6
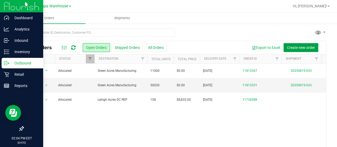
click at [292, 50] on button "Create new order" at bounding box center [300, 47] width 35 height 9
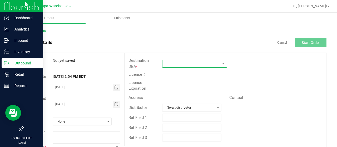
click at [204, 61] on span at bounding box center [191, 63] width 58 height 7
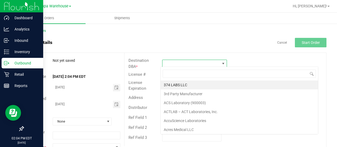
scroll to position [8, 64]
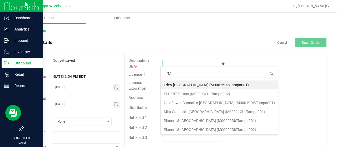
type input "T"
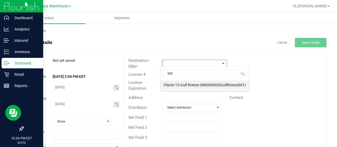
type input "BR"
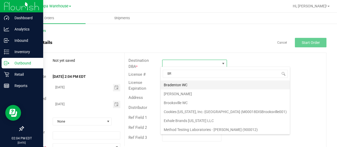
click at [173, 84] on li "Bradenton WC" at bounding box center [224, 85] width 129 height 9
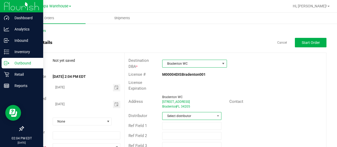
click at [214, 113] on span at bounding box center [217, 115] width 7 height 7
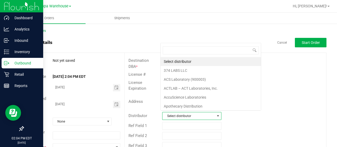
scroll to position [8, 57]
click at [273, 66] on div "Destination DBA * Bradenton WC" at bounding box center [225, 64] width 202 height 14
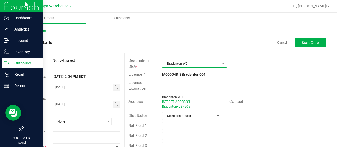
click at [217, 61] on span "Bradenton WC" at bounding box center [191, 63] width 58 height 7
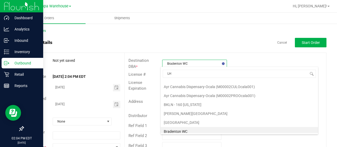
scroll to position [0, 0]
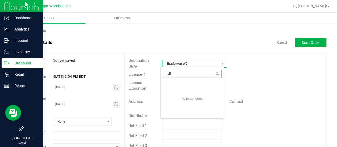
type input "LEH"
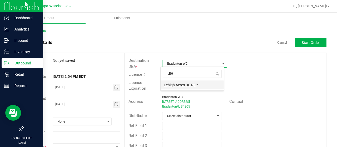
click at [180, 86] on li "Lehigh Acres DC REP" at bounding box center [191, 85] width 63 height 9
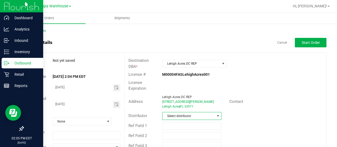
click at [216, 114] on span at bounding box center [218, 116] width 4 height 4
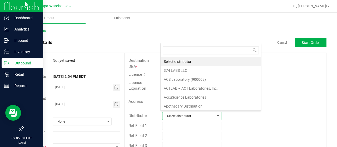
scroll to position [8, 57]
type input "[GEOGRAPHIC_DATA]"
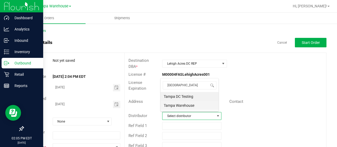
click at [180, 104] on li "Tampa Warehouse" at bounding box center [189, 105] width 58 height 9
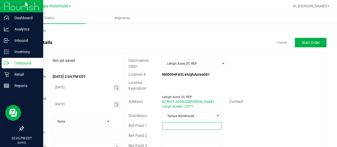
click at [174, 125] on input "text" at bounding box center [191, 126] width 59 height 8
type input "1"
type input "UNIFORMS 8.19.25"
click at [185, 135] on input "text" at bounding box center [191, 136] width 59 height 8
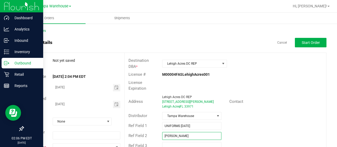
type input "Ashlyn Williams"
click at [231, 128] on div "Ref Field 1 UNIFORMS 8.19.25" at bounding box center [225, 126] width 202 height 10
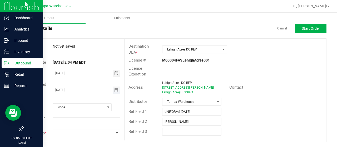
click at [116, 93] on span "Toggle calendar" at bounding box center [117, 90] width 8 height 7
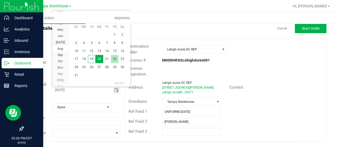
click at [114, 56] on span "22" at bounding box center [115, 59] width 8 height 8
type input "08/22/2025"
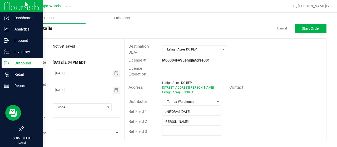
click at [104, 134] on span at bounding box center [83, 132] width 61 height 7
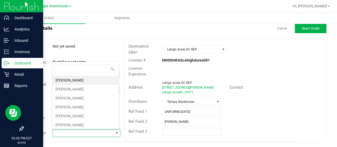
scroll to position [8, 66]
type input "mor"
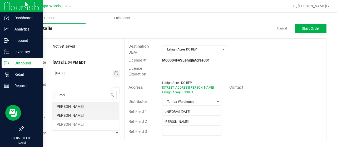
click at [64, 112] on li "[PERSON_NAME]" at bounding box center [85, 115] width 66 height 9
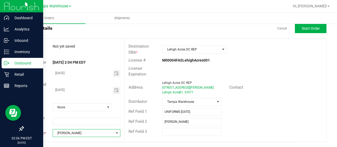
click at [257, 74] on div "License Expiration" at bounding box center [225, 71] width 202 height 14
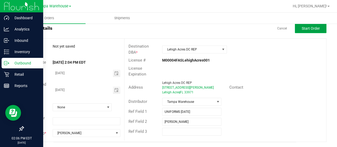
click at [309, 31] on button "Start Order" at bounding box center [311, 28] width 32 height 9
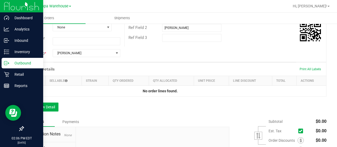
scroll to position [146, 0]
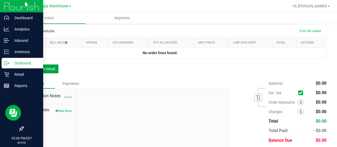
click at [45, 68] on button "Add New Detail" at bounding box center [40, 68] width 35 height 9
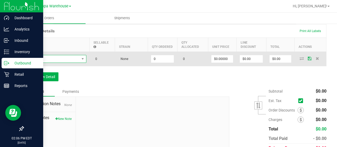
click at [68, 59] on span "NO DATA FOUND" at bounding box center [53, 58] width 52 height 7
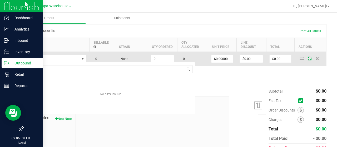
scroll to position [8, 59]
type input "1"
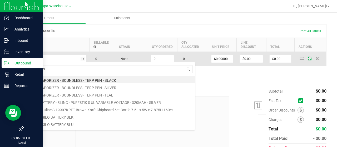
type input "1992299"
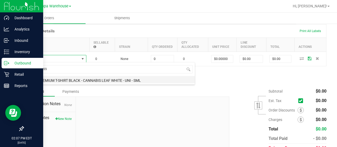
click at [109, 78] on li "SW - PREMIUM T-SHIRT BLACK - CANNABIS LEAF WHITE - UNI - SML" at bounding box center [111, 79] width 168 height 7
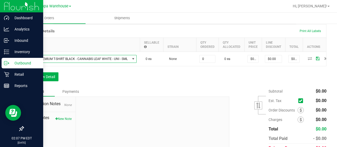
type input "0 ea"
type input "$10.45000"
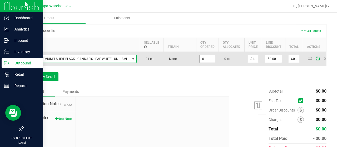
click at [204, 59] on input "0" at bounding box center [207, 58] width 16 height 7
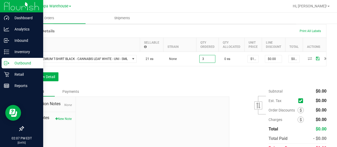
type input "3 ea"
type input "$31.35"
click at [215, 86] on div "Order Details Print All Labels Item Sellable Strain Qty Ordered Qty Allocated U…" at bounding box center [174, 55] width 303 height 62
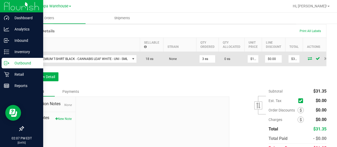
click at [308, 57] on icon at bounding box center [310, 58] width 4 height 3
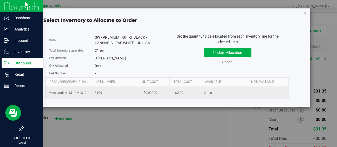
scroll to position [0, 54]
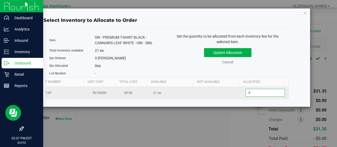
click at [254, 96] on span "0 0" at bounding box center [264, 93] width 39 height 8
click at [254, 96] on input "0" at bounding box center [265, 92] width 39 height 7
type input "3"
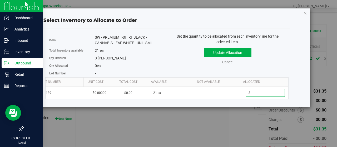
type input "3"
click at [160, 57] on div "3 eaches" at bounding box center [129, 59] width 68 height 6
click at [223, 47] on div "Update Allocation Cancel" at bounding box center [228, 55] width 114 height 19
click at [229, 50] on button "Update Allocation" at bounding box center [227, 52] width 47 height 9
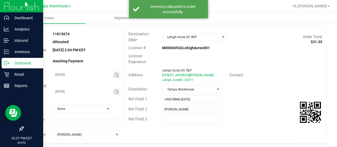
scroll to position [0, 0]
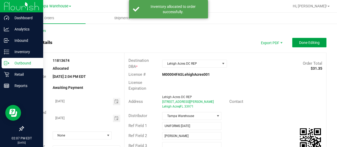
click at [309, 44] on span "Done Editing" at bounding box center [309, 43] width 21 height 4
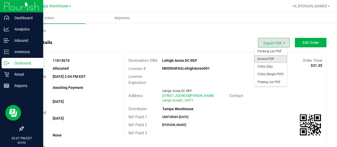
click at [271, 61] on span "Invoice PDF" at bounding box center [270, 59] width 33 height 8
click at [264, 58] on span "Invoice PDF" at bounding box center [270, 59] width 33 height 8
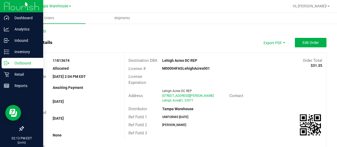
click at [30, 32] on link "Back to Orders" at bounding box center [34, 31] width 23 height 4
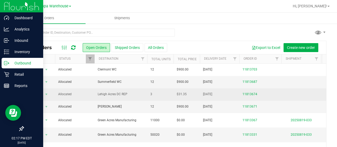
click at [145, 93] on td "Lehigh Acres DC REP" at bounding box center [120, 94] width 53 height 12
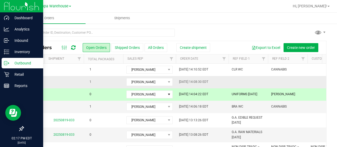
scroll to position [0, 264]
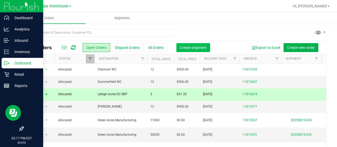
click at [198, 46] on span "Create shipment" at bounding box center [193, 48] width 27 height 4
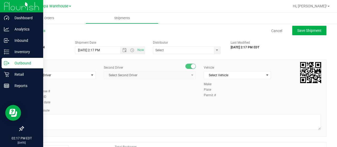
click at [125, 54] on div "Shipment # 20250819-034 Created Shipment Date 8/19/2025 2:17 PM Now Distributor…" at bounding box center [174, 46] width 311 height 17
click at [122, 50] on span "Open the date view" at bounding box center [124, 50] width 4 height 4
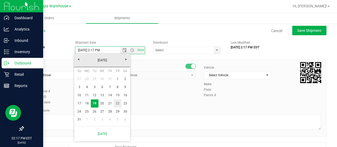
click at [117, 104] on link "22" at bounding box center [118, 103] width 8 height 8
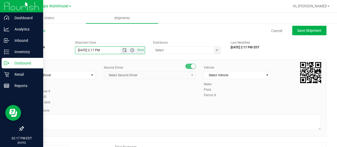
click at [130, 51] on span "Open the time view" at bounding box center [132, 50] width 4 height 4
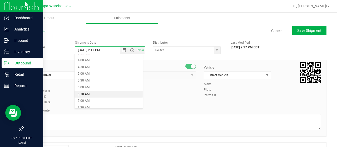
click at [84, 95] on li "6:30 AM" at bounding box center [108, 94] width 68 height 7
type input "8/22/2025 6:30 AM"
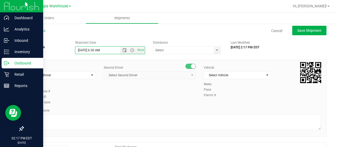
click at [218, 51] on div "374 LABS LLC AccuScience Laboratories ACS Laboratory (900003) ACTLAB – ACT Labo…" at bounding box center [188, 50] width 70 height 8
click at [215, 51] on span "select" at bounding box center [217, 50] width 4 height 4
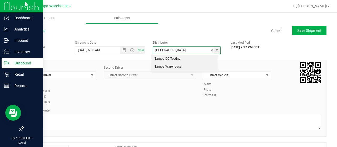
click at [165, 67] on li "Tampa Warehouse" at bounding box center [184, 67] width 66 height 8
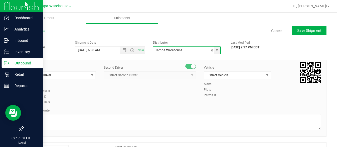
type input "Tampa Warehouse"
click at [69, 79] on div "Driver Select Driver Select Driver Ian Albritton - 100006559 LOGAN ALLEN - 1000…" at bounding box center [62, 74] width 67 height 18
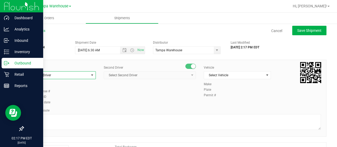
click at [62, 72] on span "Select Driver" at bounding box center [59, 75] width 60 height 7
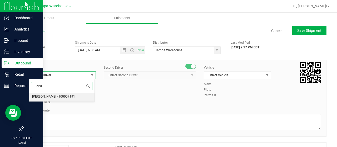
click at [58, 97] on span "[PERSON_NAME] - 100007191" at bounding box center [53, 96] width 43 height 7
type input "PINE"
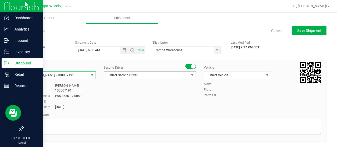
click at [171, 77] on span "Select Second Driver" at bounding box center [146, 75] width 85 height 7
click at [144, 74] on span "Select Second Driver" at bounding box center [146, 75] width 85 height 7
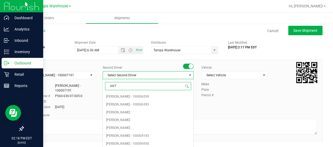
type input "ANTH"
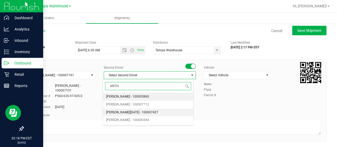
click at [148, 112] on li "[PERSON_NAME][DATE] - 100007427" at bounding box center [148, 113] width 90 height 8
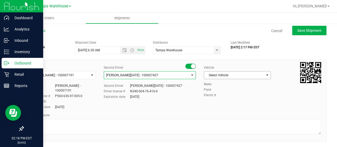
click at [258, 76] on span "Select Vehicle" at bounding box center [234, 75] width 60 height 7
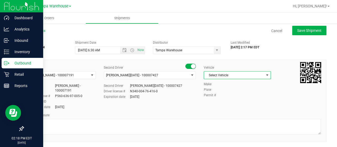
click at [247, 76] on span "Select Vehicle" at bounding box center [234, 75] width 60 height 7
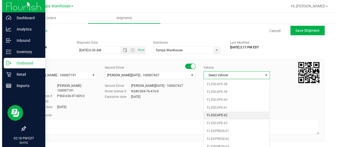
scroll to position [71, 0]
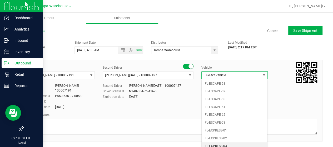
click at [233, 142] on li "FL-EXPRESS-03" at bounding box center [235, 146] width 66 height 8
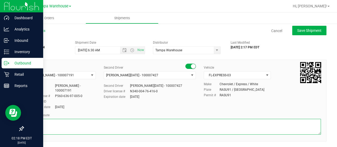
click at [188, 125] on textarea at bounding box center [175, 127] width 292 height 16
type textarea "LHA DC 8.19.25 UNIFORMS"
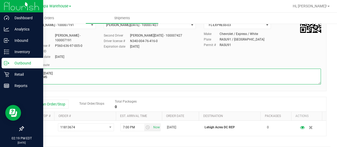
scroll to position [51, 0]
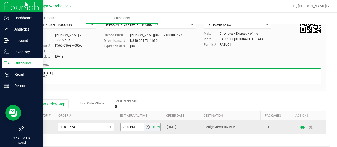
click at [145, 128] on span "select" at bounding box center [147, 127] width 4 height 4
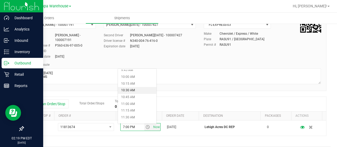
scroll to position [267, 0]
click at [129, 102] on li "11:00 AM" at bounding box center [137, 104] width 38 height 7
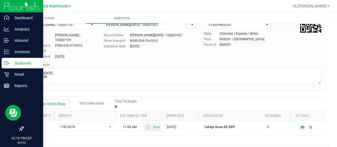
click at [182, 91] on div "Shipment # 20250819-034 Created Shipment Date 8/22/2025 6:30 AM Now Distributor…" at bounding box center [174, 102] width 303 height 230
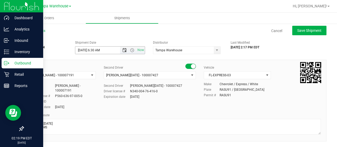
click at [123, 49] on span "Open the date view" at bounding box center [124, 50] width 4 height 4
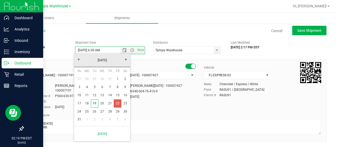
click at [117, 103] on link "22" at bounding box center [118, 103] width 8 height 8
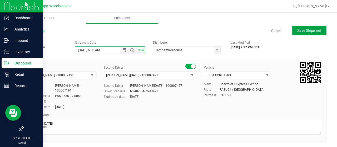
click at [304, 32] on span "Save Shipment" at bounding box center [309, 30] width 24 height 4
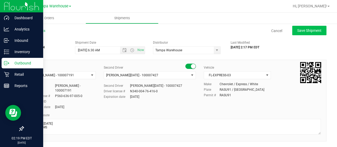
type input "8/22/2025 10:30 AM"
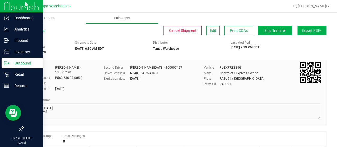
click at [315, 28] on button "Export PDF" at bounding box center [311, 30] width 29 height 9
click at [308, 49] on div "Manifest by Lot" at bounding box center [311, 50] width 48 height 4
click at [271, 31] on span "Ship Transfer" at bounding box center [275, 30] width 22 height 4
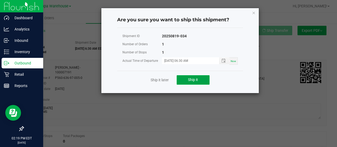
click at [203, 80] on button "Ship it" at bounding box center [193, 79] width 33 height 9
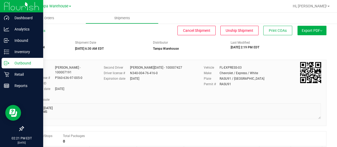
click at [4, 63] on icon at bounding box center [6, 63] width 5 height 5
